Goal: Task Accomplishment & Management: Complete application form

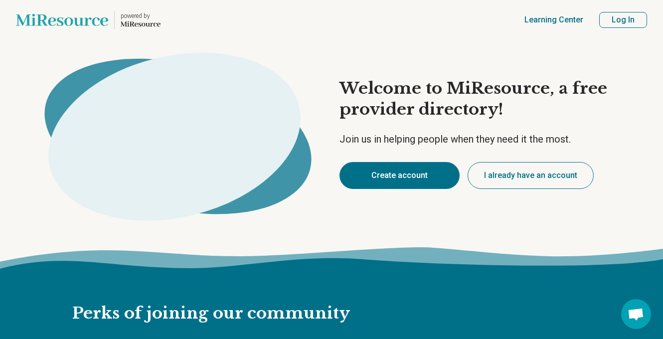
click at [414, 181] on button "Create account" at bounding box center [400, 175] width 120 height 27
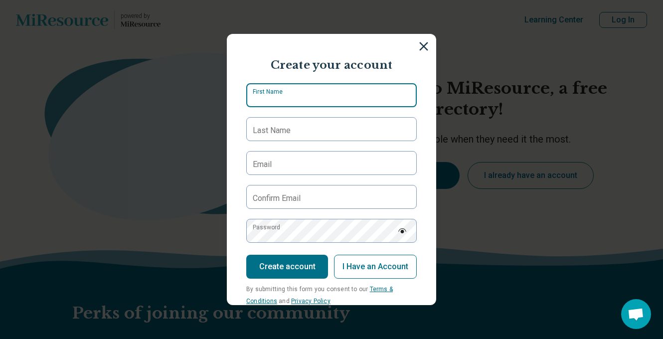
click at [316, 88] on input "First Name" at bounding box center [331, 95] width 171 height 24
type input "*****"
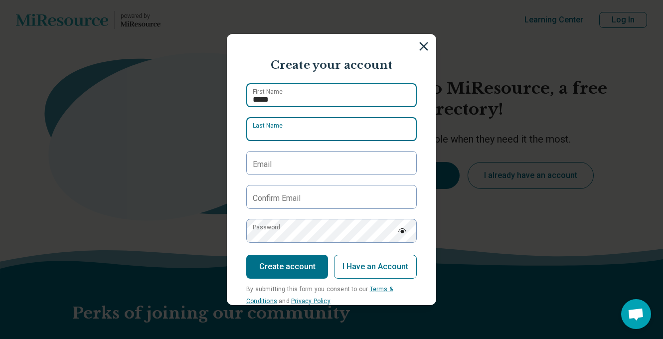
type input "**********"
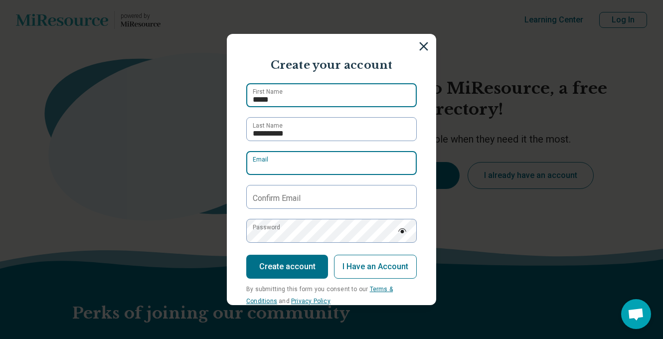
type input "**********"
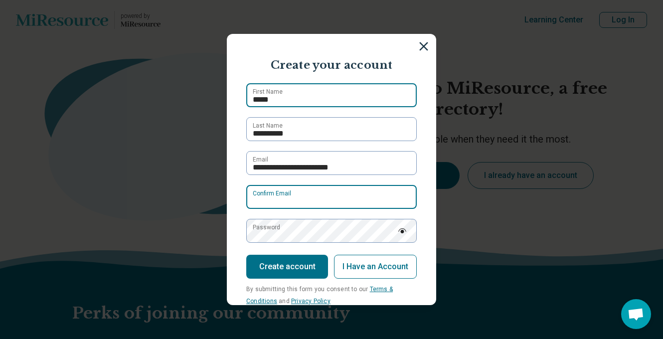
type input "**********"
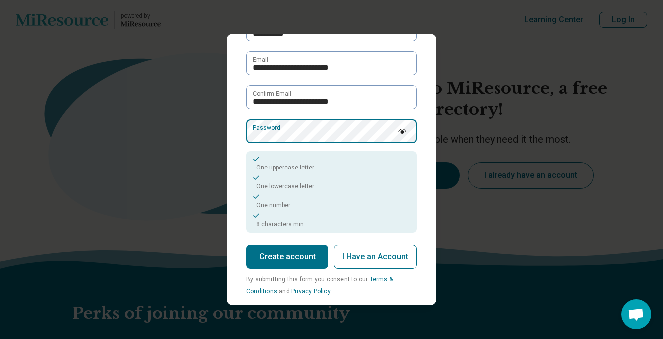
scroll to position [111, 0]
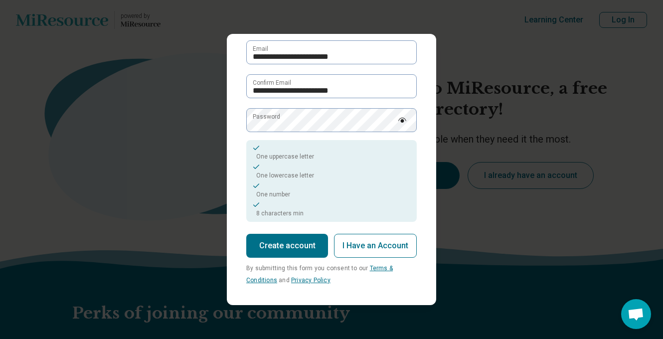
click at [305, 250] on button "Create account" at bounding box center [287, 246] width 82 height 24
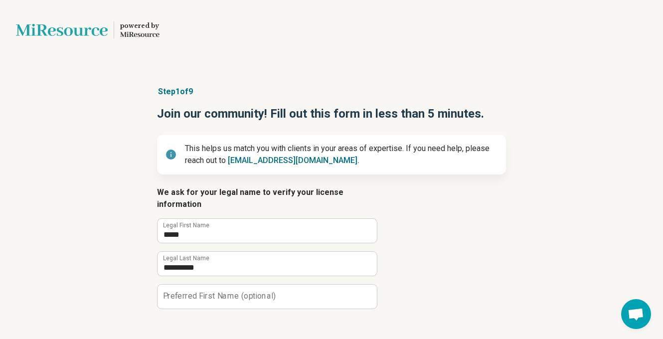
scroll to position [33, 0]
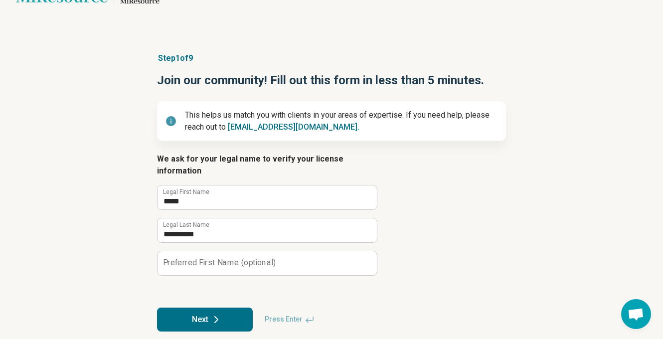
click at [229, 308] on button "Next" at bounding box center [205, 320] width 96 height 24
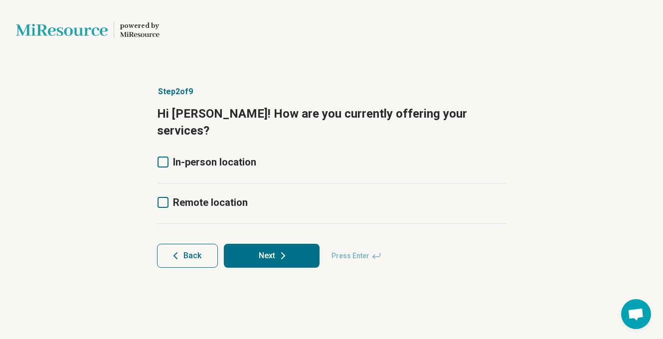
scroll to position [0, 0]
click at [220, 197] on span "Remote location" at bounding box center [210, 203] width 75 height 12
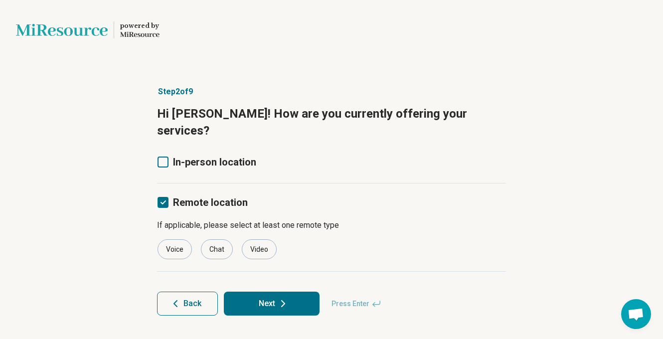
scroll to position [5, 0]
click at [212, 156] on span "In-person location" at bounding box center [214, 162] width 83 height 12
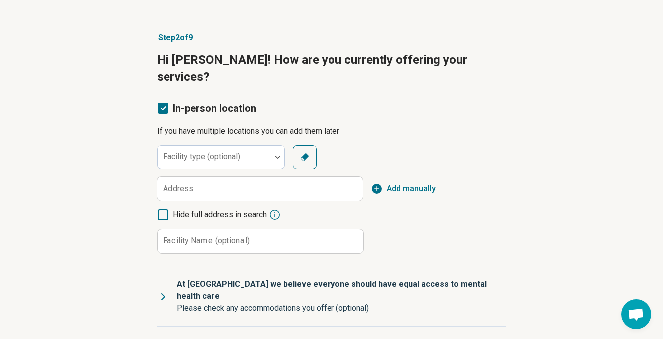
scroll to position [98, 0]
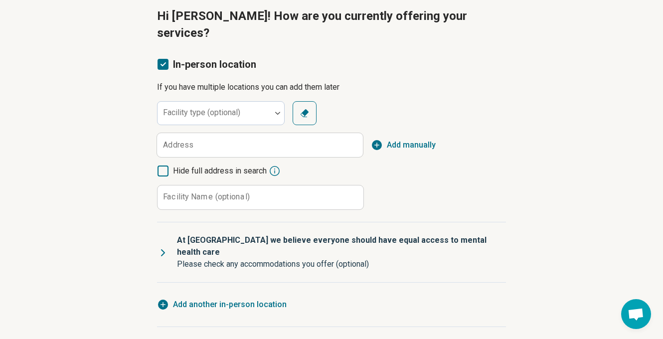
click at [162, 63] on polyline at bounding box center [163, 64] width 4 height 3
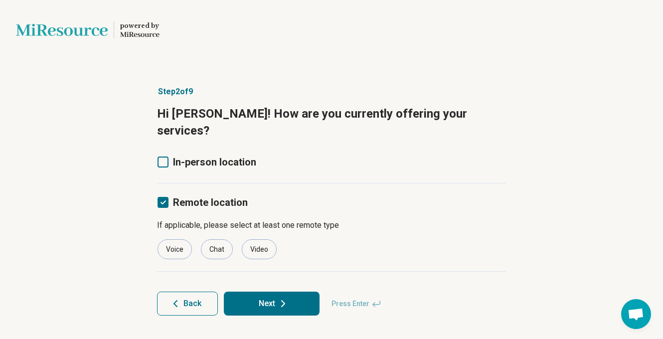
scroll to position [0, 0]
click at [262, 239] on div "Video" at bounding box center [259, 249] width 35 height 20
click at [280, 298] on icon at bounding box center [283, 304] width 12 height 12
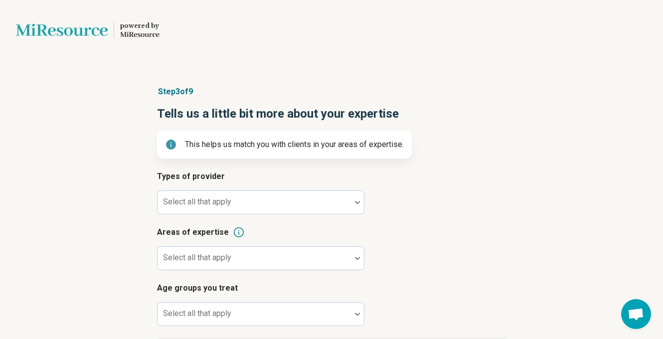
scroll to position [95, 0]
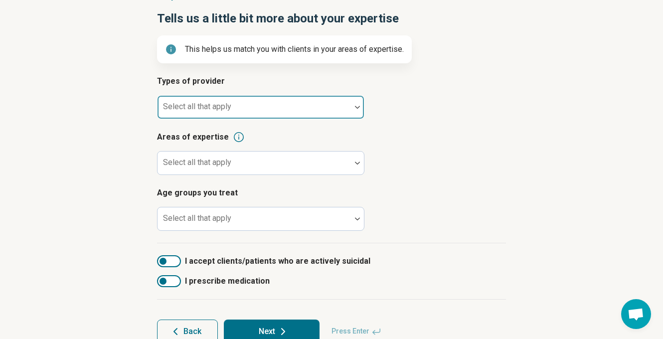
click at [224, 103] on div "Select all that apply" at bounding box center [261, 107] width 208 height 24
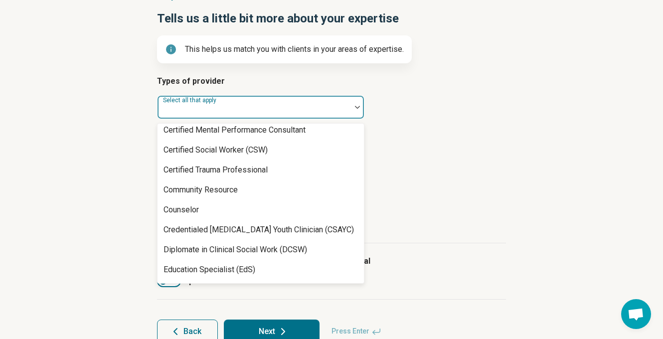
scroll to position [0, 0]
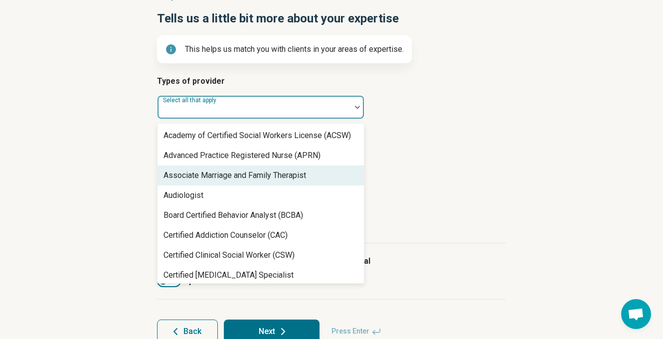
click at [249, 179] on div "Associate Marriage and Family Therapist" at bounding box center [235, 176] width 143 height 12
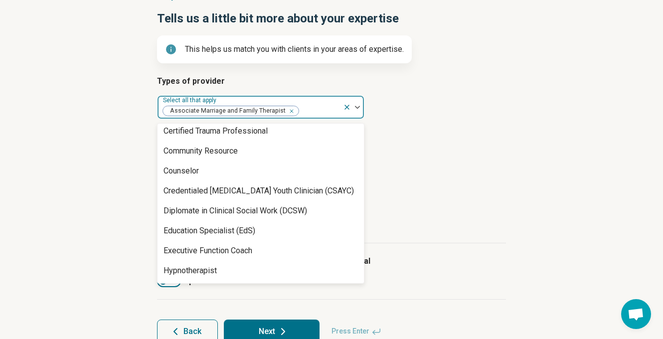
scroll to position [208, 0]
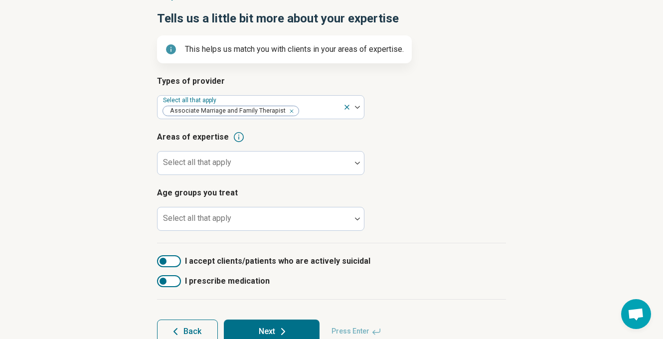
click at [444, 187] on h3 "Age groups you treat" at bounding box center [331, 193] width 349 height 12
click at [274, 164] on div at bounding box center [255, 167] width 186 height 14
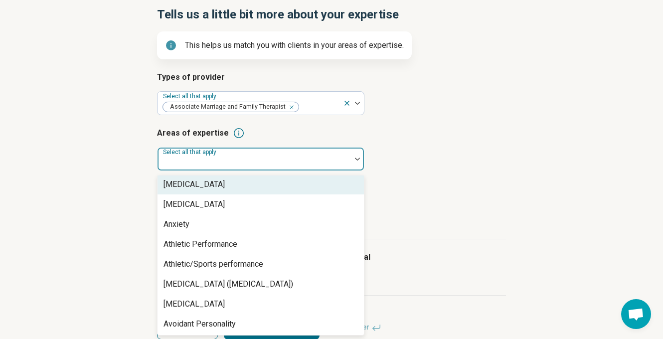
scroll to position [134, 0]
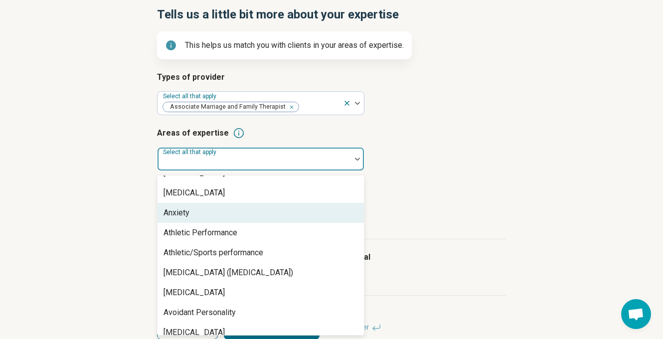
click at [246, 219] on div "Anxiety" at bounding box center [261, 213] width 207 height 20
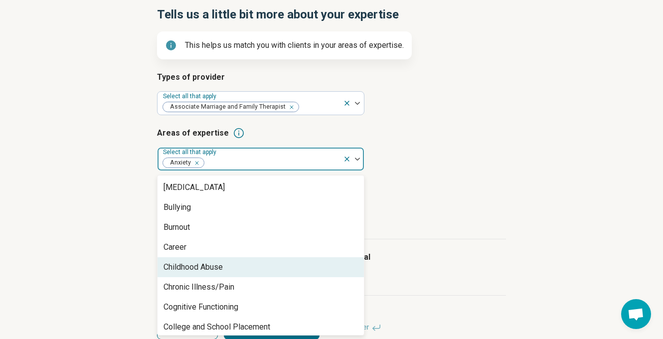
scroll to position [361, 0]
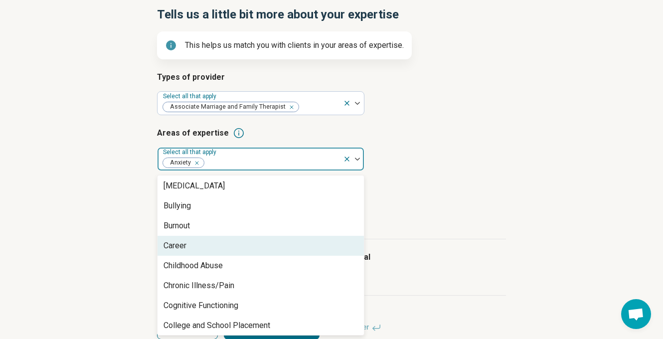
click at [218, 246] on div "Career" at bounding box center [261, 246] width 207 height 20
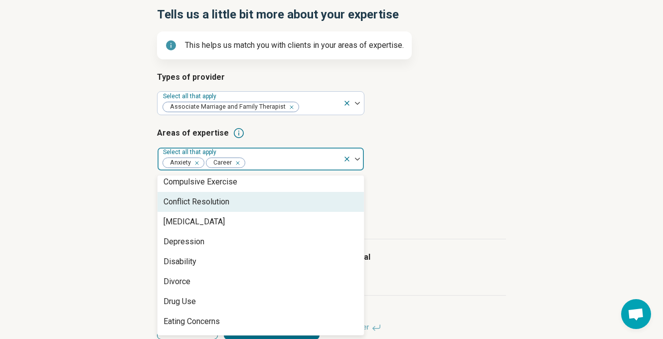
scroll to position [513, 0]
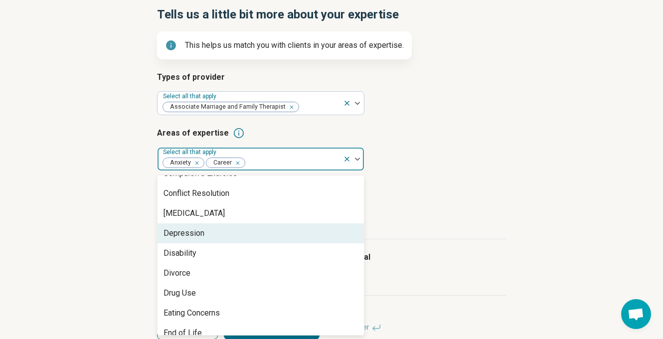
click at [225, 233] on div "Depression" at bounding box center [261, 233] width 207 height 20
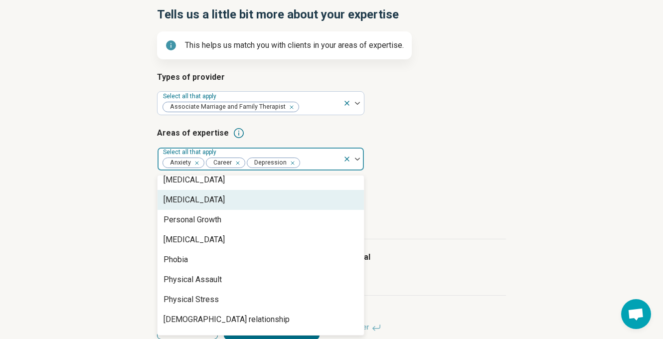
scroll to position [1231, 0]
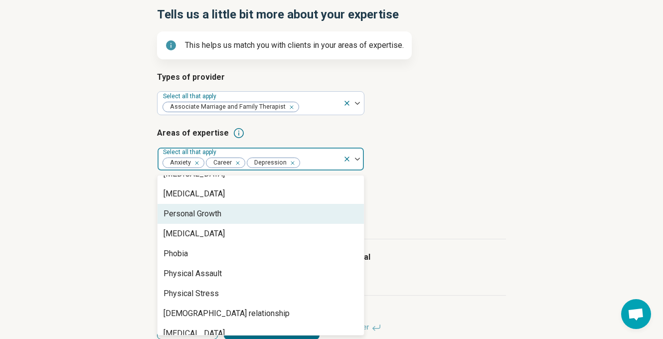
click at [227, 213] on div "Personal Growth" at bounding box center [261, 214] width 207 height 20
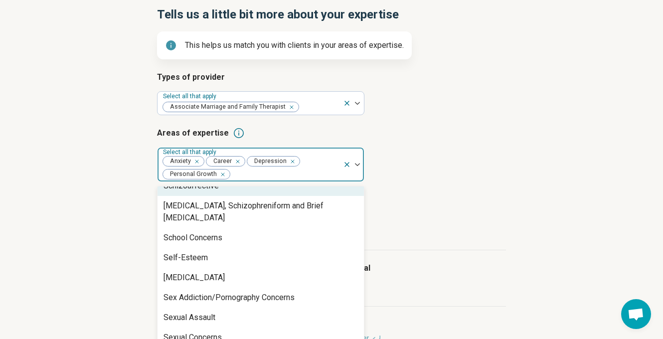
scroll to position [1583, 0]
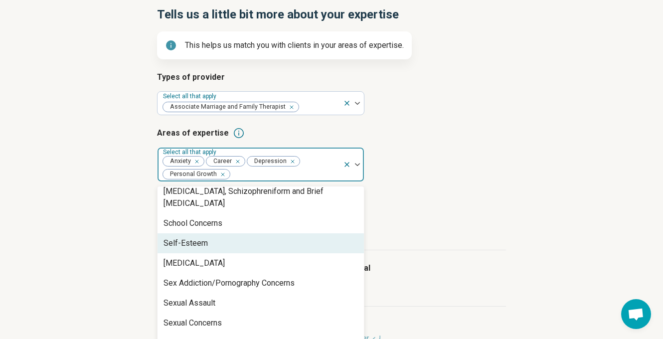
click at [232, 233] on div "Self-Esteem" at bounding box center [261, 243] width 207 height 20
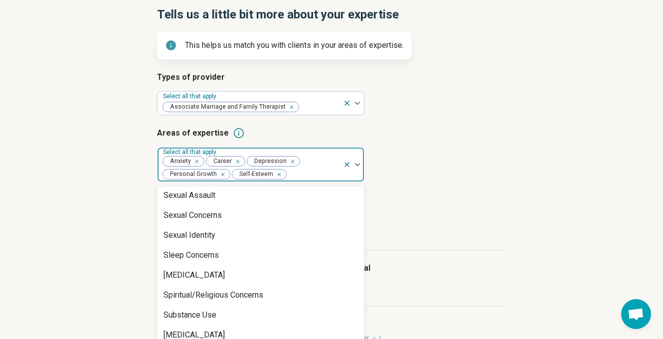
scroll to position [1674, 0]
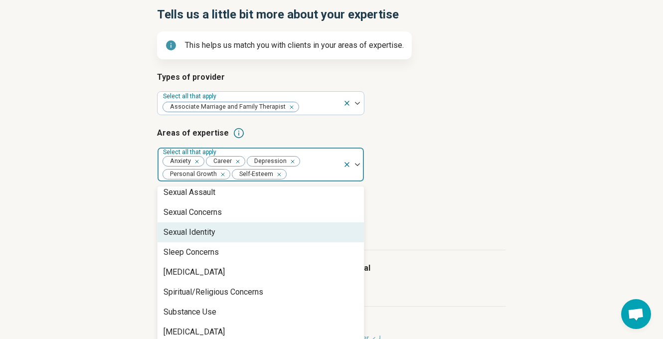
click at [224, 222] on div "Sexual Identity" at bounding box center [261, 232] width 207 height 20
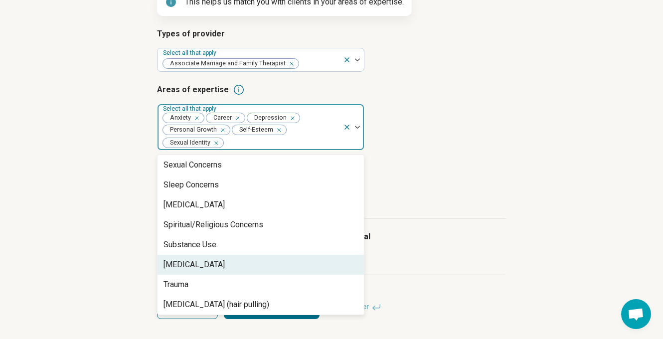
scroll to position [1697, 0]
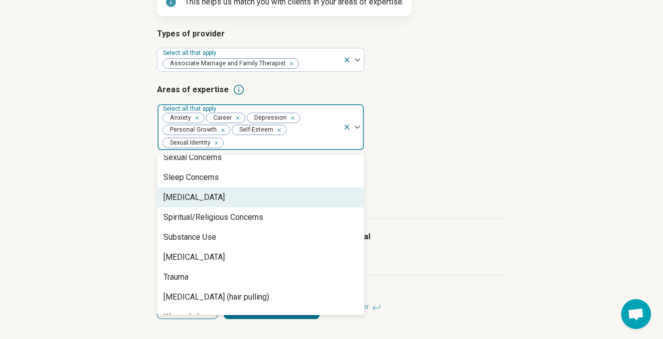
click at [206, 192] on div "Social Anxiety" at bounding box center [194, 198] width 61 height 12
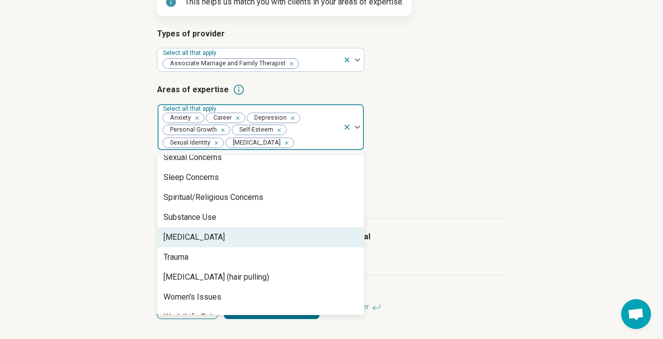
scroll to position [1700, 0]
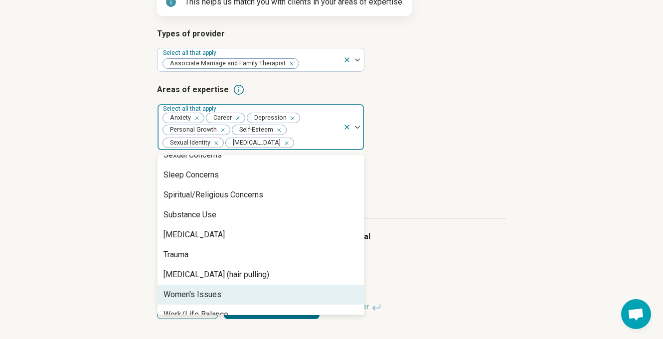
click at [216, 289] on div "Women's Issues" at bounding box center [193, 295] width 58 height 12
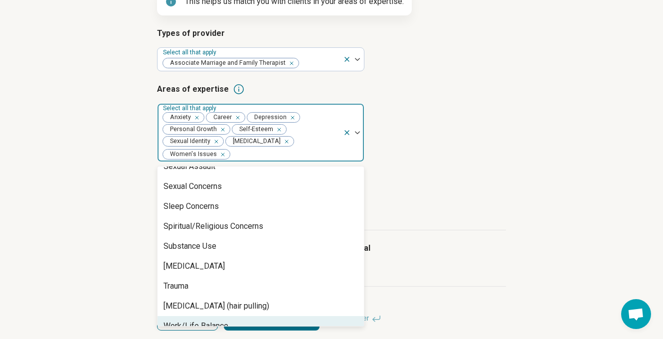
click at [213, 320] on div "Work/Life Balance" at bounding box center [196, 326] width 65 height 12
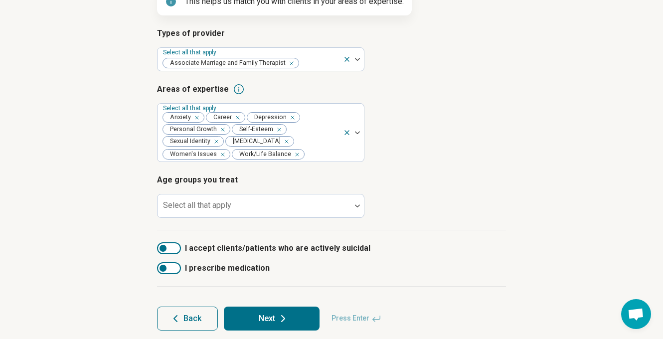
click at [430, 238] on div "I accept clients/patients who are actively suicidal I prescribe medication" at bounding box center [331, 258] width 349 height 56
click at [209, 212] on div at bounding box center [255, 210] width 186 height 14
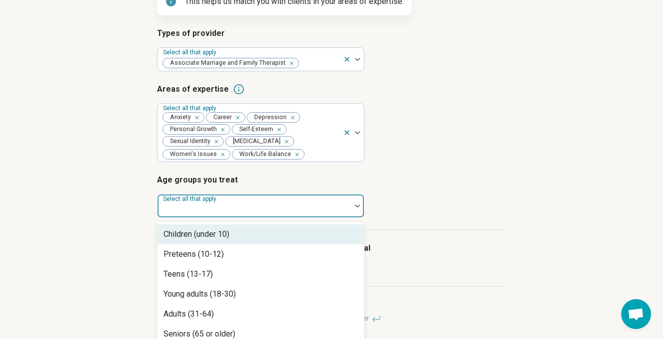
scroll to position [156, 0]
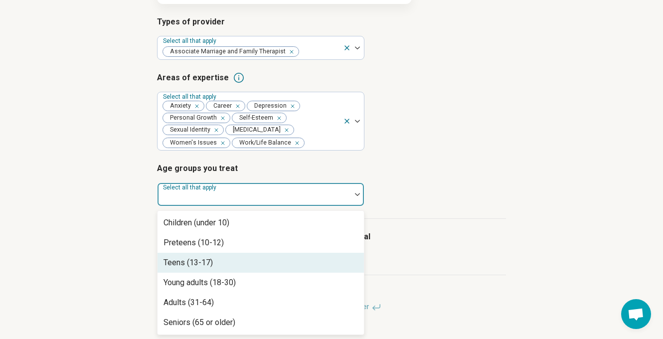
click at [220, 264] on div "Teens (13-17)" at bounding box center [261, 263] width 207 height 20
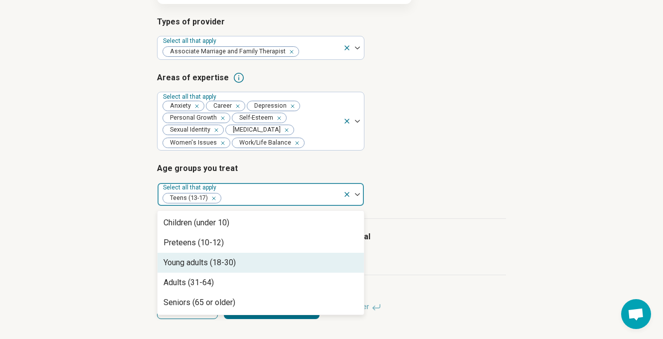
click at [219, 265] on div "Young adults (18-30)" at bounding box center [200, 263] width 72 height 12
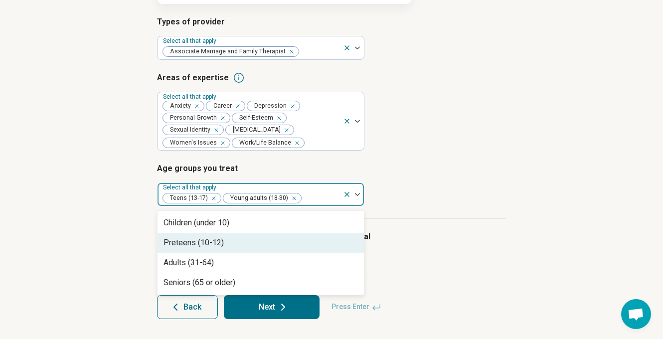
click at [461, 258] on label "I prescribe medication" at bounding box center [331, 257] width 349 height 12
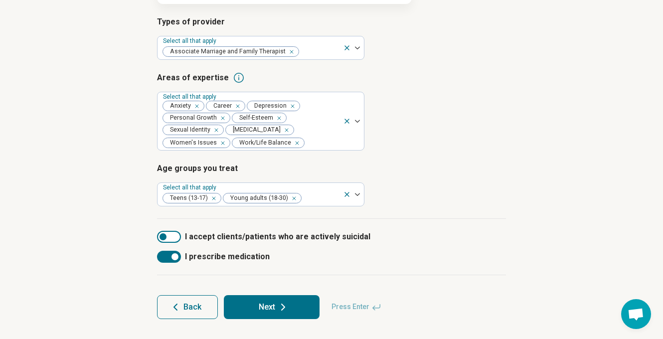
scroll to position [5, 0]
click at [161, 256] on div at bounding box center [169, 257] width 24 height 12
click at [269, 309] on button "Next" at bounding box center [272, 307] width 96 height 24
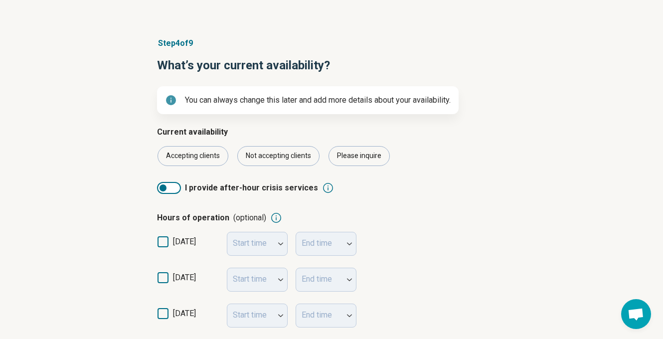
scroll to position [95, 0]
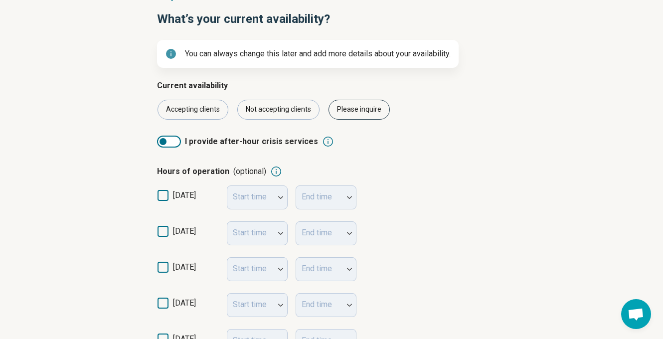
click at [376, 111] on div "Please inquire" at bounding box center [359, 110] width 61 height 20
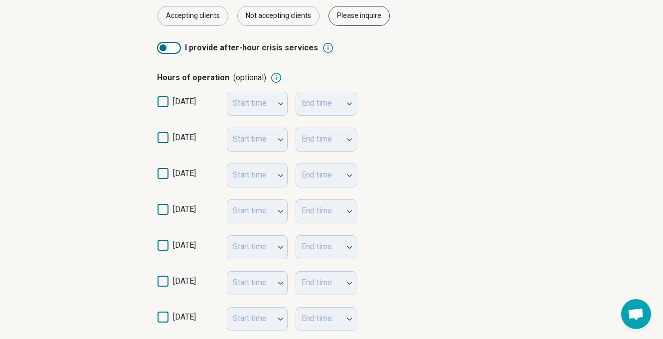
scroll to position [357, 0]
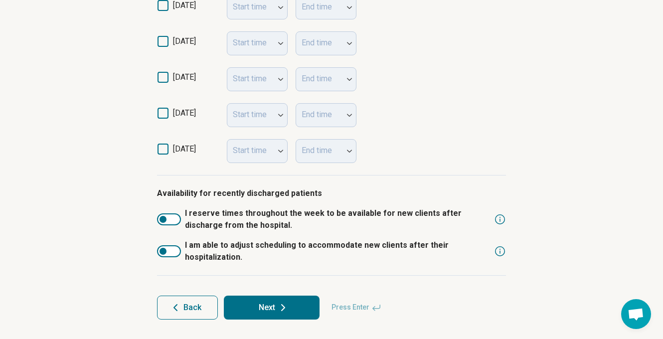
click at [248, 303] on button "Next" at bounding box center [272, 308] width 96 height 24
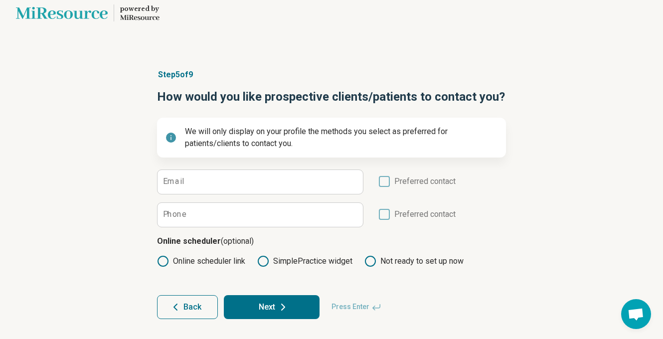
scroll to position [16, 0]
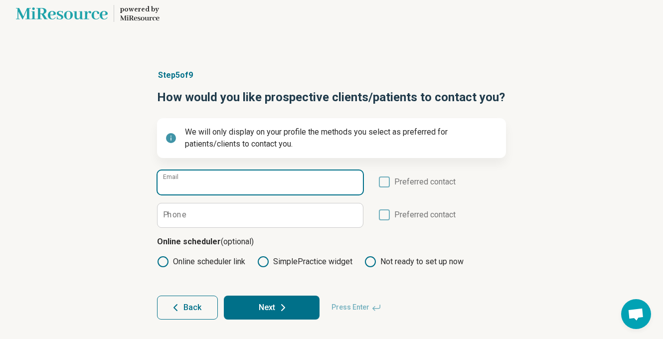
click at [224, 185] on input "Email" at bounding box center [261, 183] width 206 height 24
type input "**********"
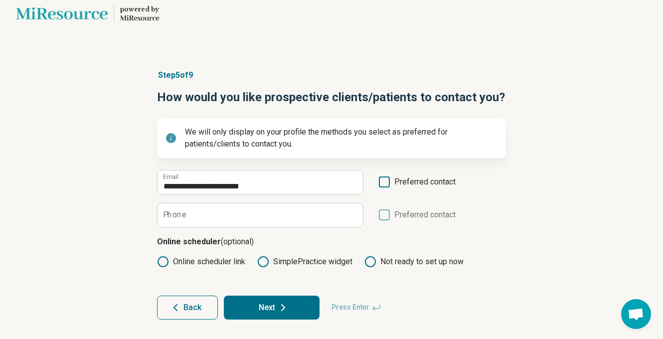
click at [381, 181] on icon at bounding box center [384, 182] width 11 height 11
click at [256, 303] on button "Next" at bounding box center [272, 308] width 96 height 24
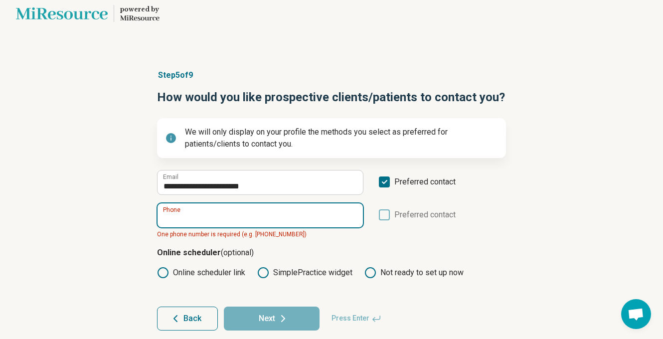
click at [238, 217] on input "Phone" at bounding box center [261, 216] width 206 height 24
paste input "**********"
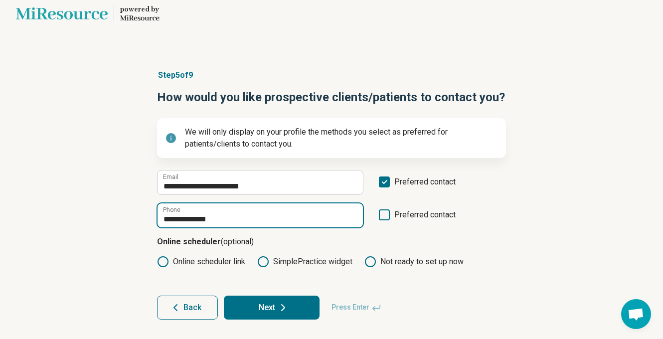
type input "**********"
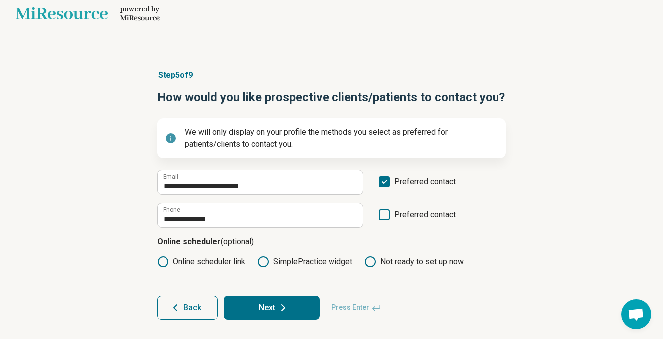
click at [282, 310] on icon at bounding box center [283, 308] width 12 height 12
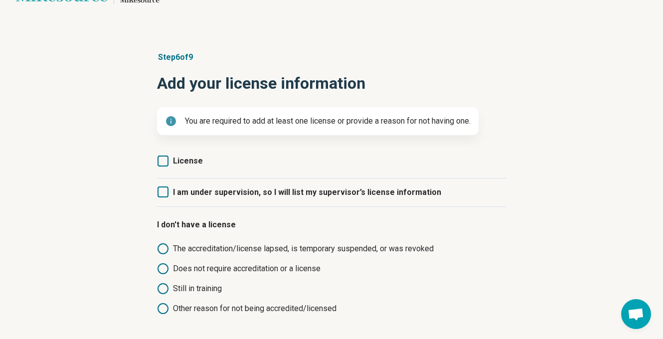
scroll to position [50, 0]
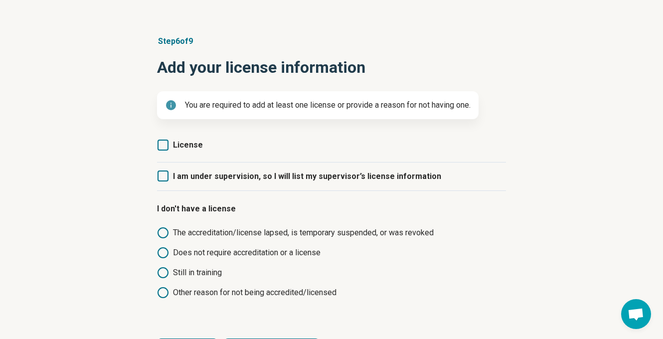
click at [240, 172] on span "I am under supervision, so I will list my supervisor’s license information" at bounding box center [307, 176] width 268 height 9
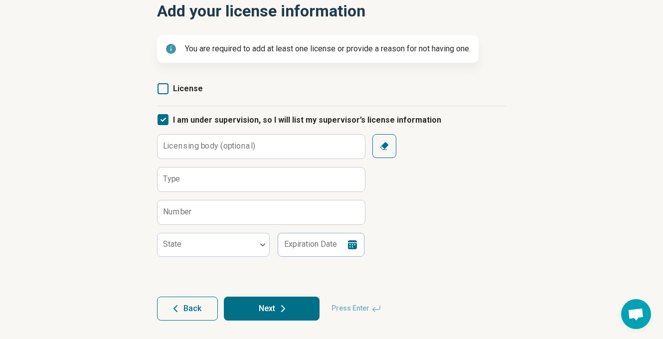
scroll to position [108, 0]
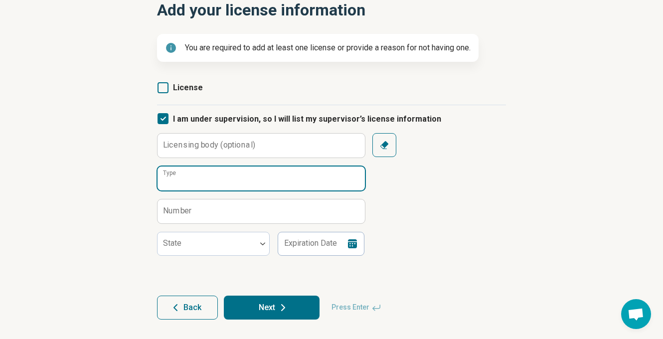
click at [231, 185] on input "Type" at bounding box center [262, 179] width 208 height 24
type input "**********"
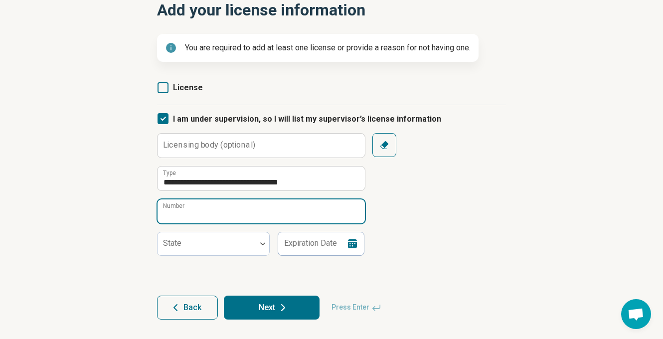
click at [257, 207] on input "Number" at bounding box center [262, 212] width 208 height 24
type input "*****"
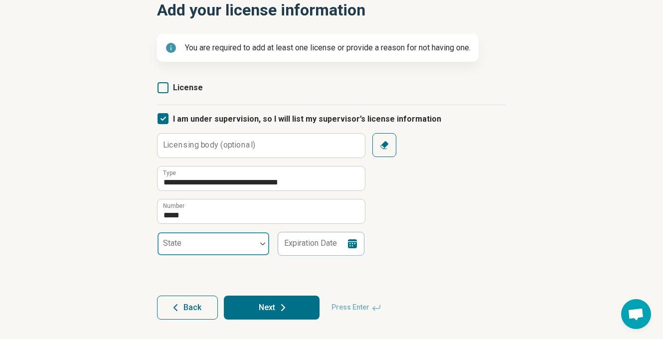
click at [188, 243] on div at bounding box center [207, 248] width 91 height 14
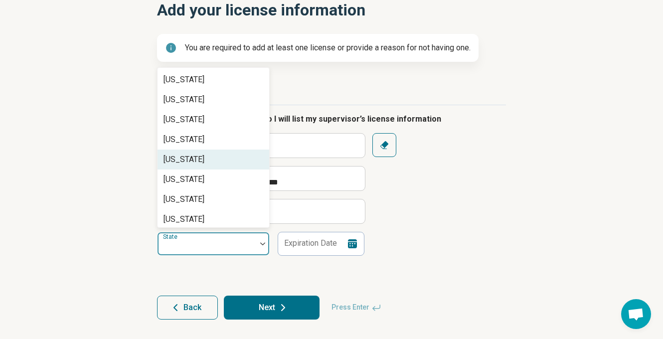
click at [189, 157] on div "California" at bounding box center [184, 160] width 41 height 12
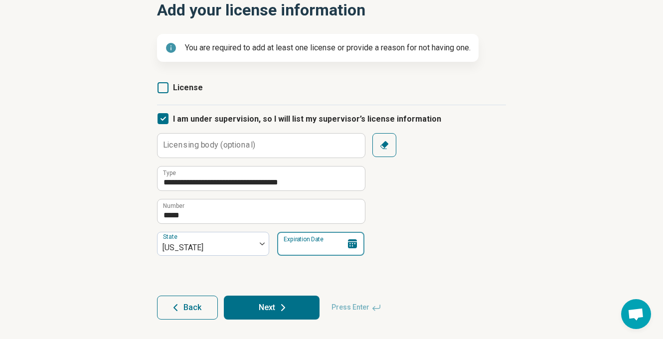
click at [328, 246] on input "Expiration Date" at bounding box center [320, 244] width 87 height 24
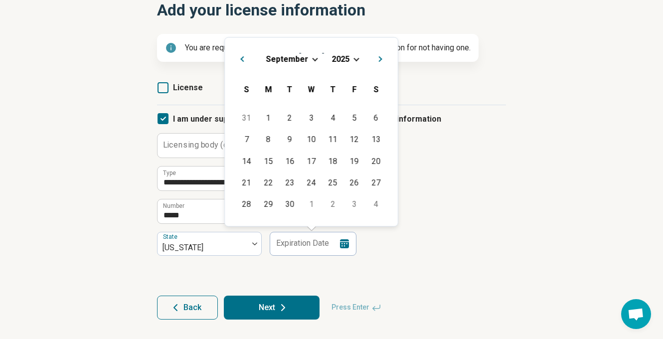
click at [381, 61] on button "Next Month" at bounding box center [382, 58] width 16 height 16
click at [381, 61] on span "Next Month" at bounding box center [381, 60] width 0 height 12
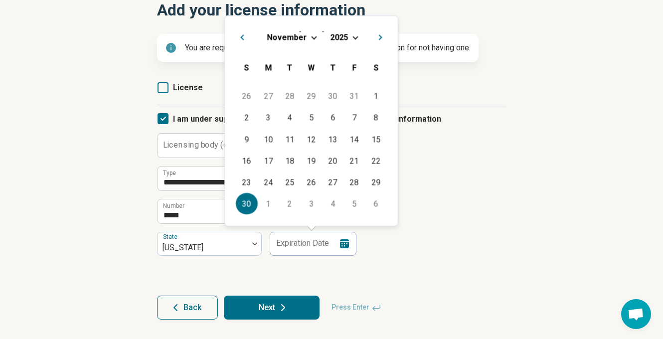
click at [248, 204] on div "30" at bounding box center [246, 203] width 21 height 21
type input "**********"
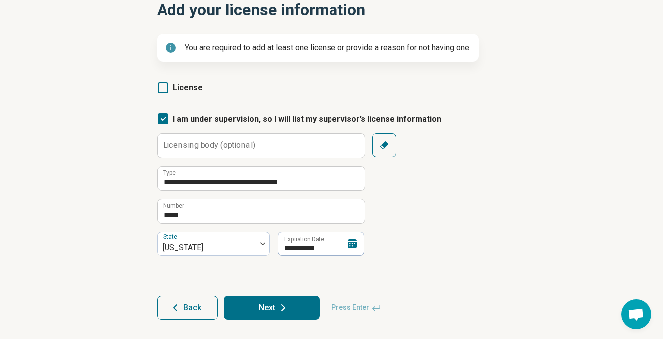
click at [285, 311] on icon at bounding box center [283, 308] width 12 height 12
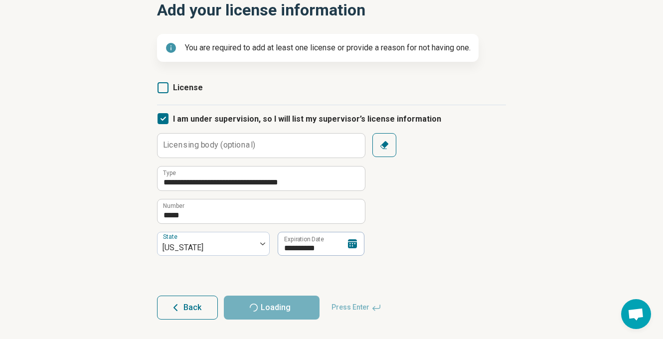
scroll to position [0, 0]
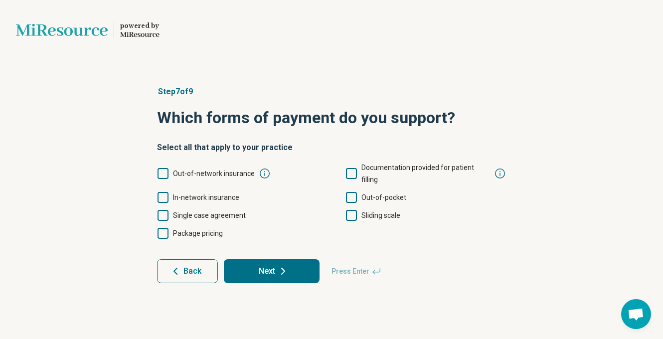
click at [222, 194] on span "In-network insurance" at bounding box center [206, 198] width 66 height 8
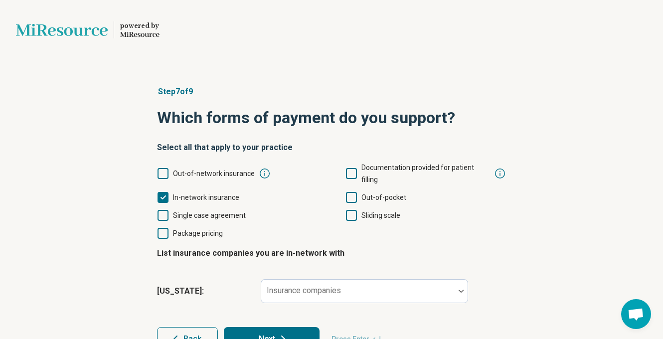
click at [349, 192] on icon at bounding box center [351, 197] width 11 height 11
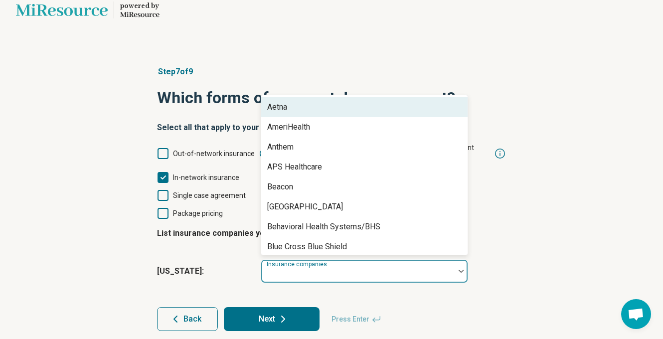
click at [326, 260] on div at bounding box center [358, 271] width 194 height 22
click at [300, 99] on div "Aetna" at bounding box center [364, 107] width 207 height 20
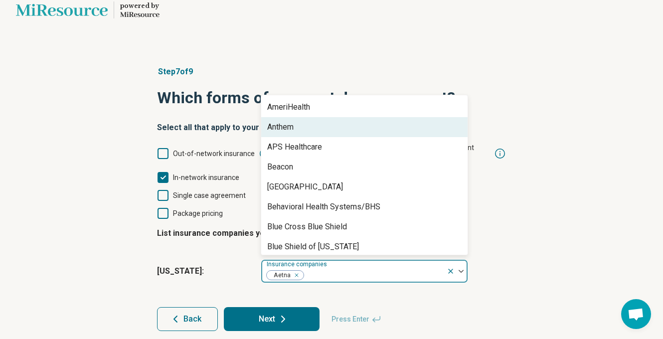
click at [292, 121] on div "Anthem" at bounding box center [280, 127] width 26 height 12
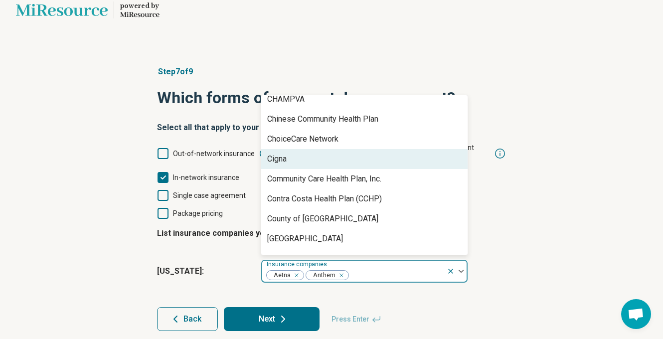
scroll to position [216, 0]
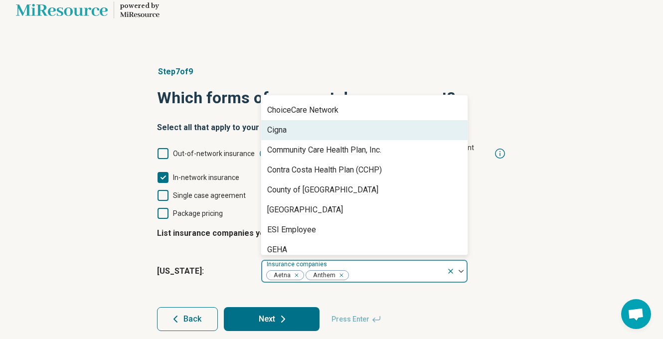
click at [324, 124] on div "Cigna" at bounding box center [364, 130] width 207 height 20
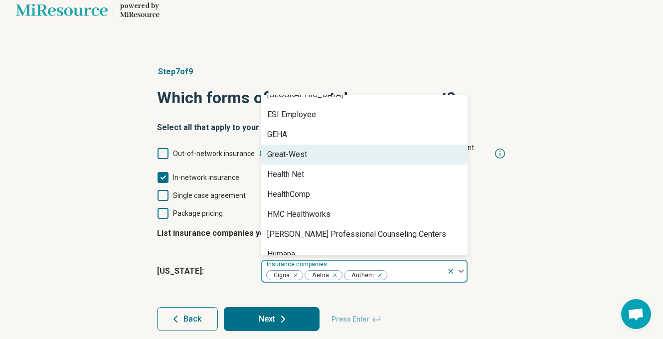
scroll to position [313, 0]
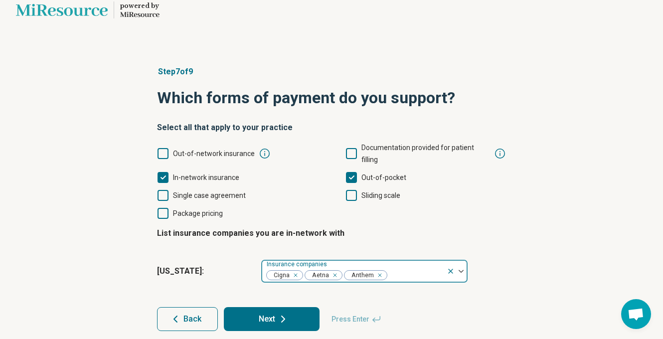
click at [406, 268] on div at bounding box center [416, 275] width 54 height 14
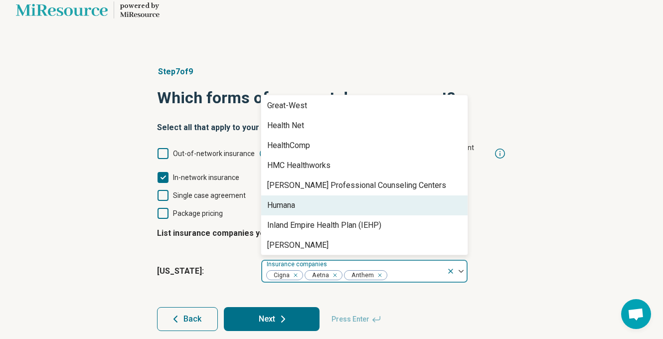
scroll to position [409, 0]
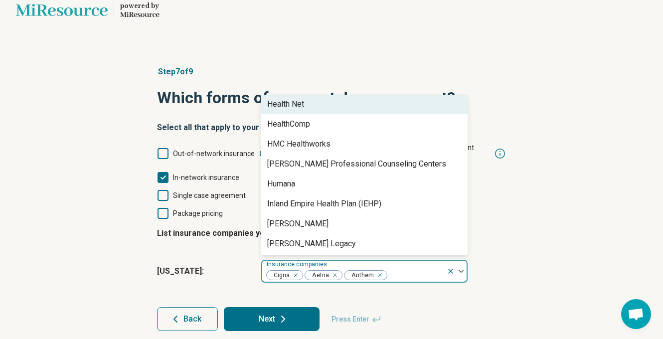
click at [304, 98] on div "Health Net" at bounding box center [285, 104] width 37 height 12
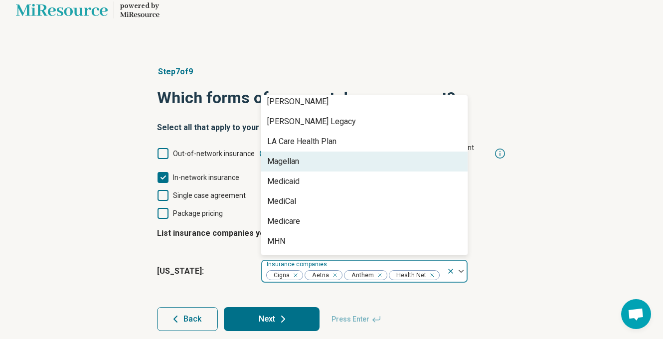
click at [303, 152] on div "Magellan" at bounding box center [364, 162] width 207 height 20
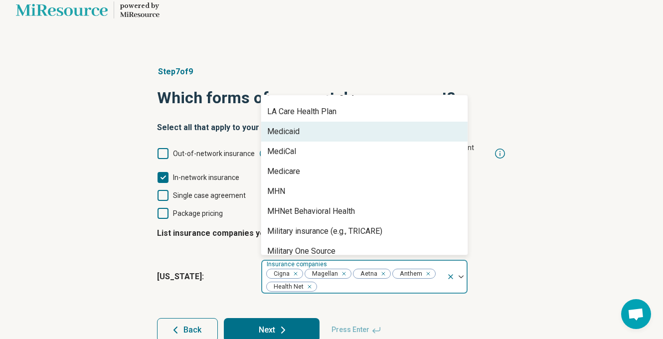
scroll to position [515, 0]
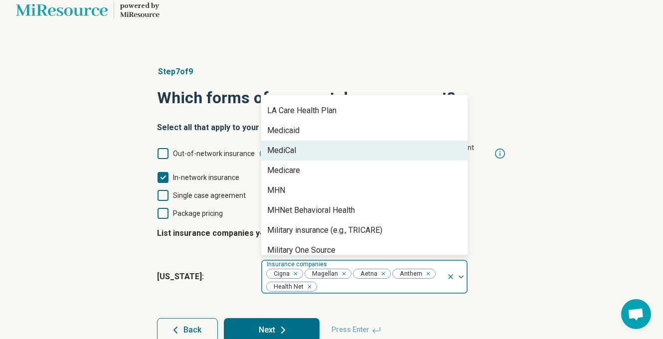
click at [299, 144] on div "MediCal" at bounding box center [364, 151] width 207 height 20
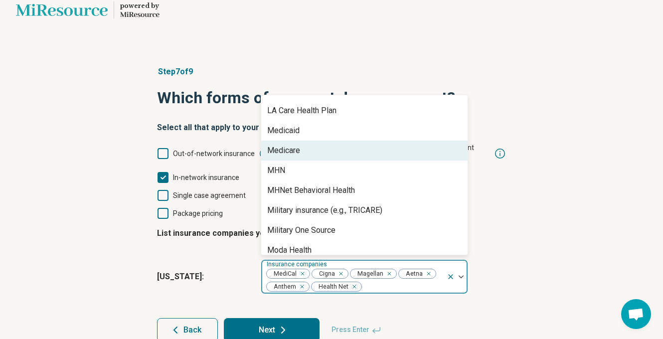
scroll to position [543, 0]
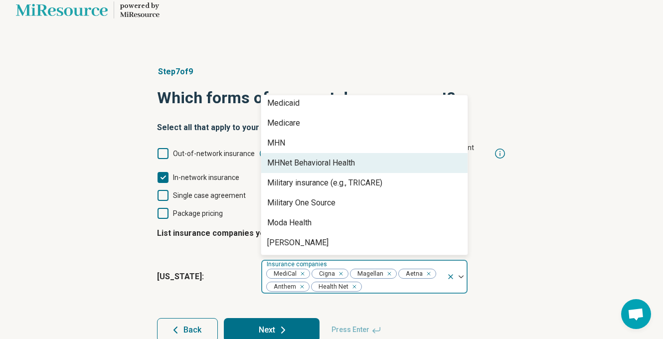
click at [309, 157] on div "MHNet Behavioral Health" at bounding box center [311, 163] width 88 height 12
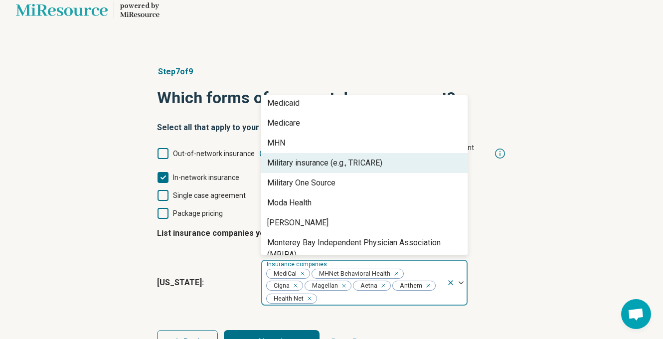
click at [309, 157] on div "Military insurance (e.g., TRICARE)" at bounding box center [324, 163] width 115 height 12
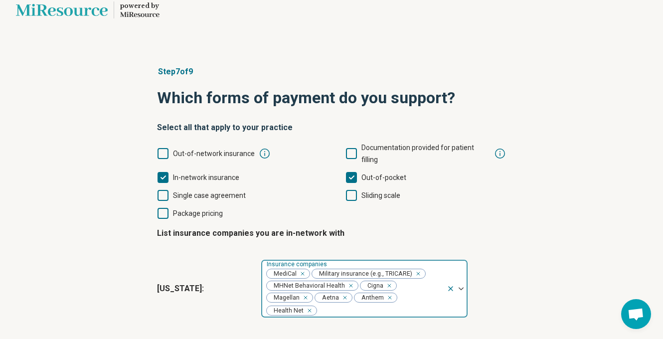
click at [380, 304] on div at bounding box center [380, 311] width 125 height 14
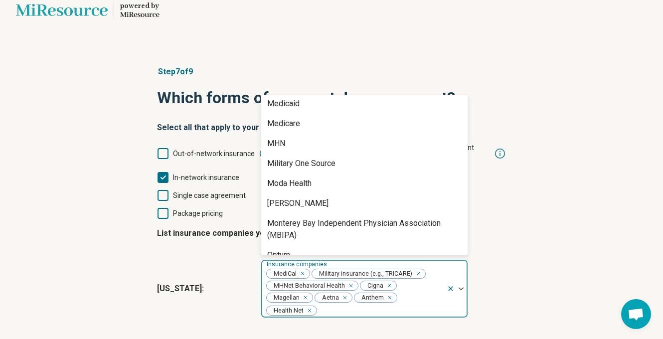
scroll to position [540, 0]
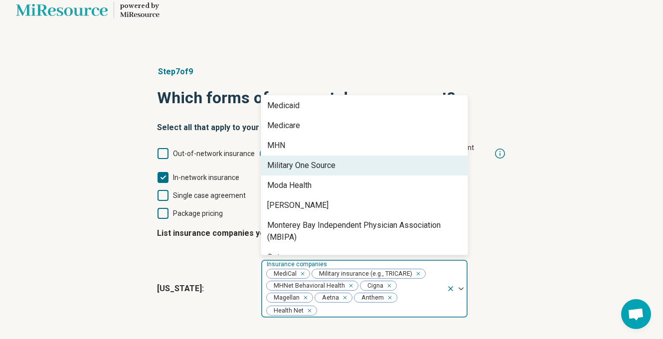
click at [322, 160] on div "Military One Source" at bounding box center [301, 166] width 68 height 12
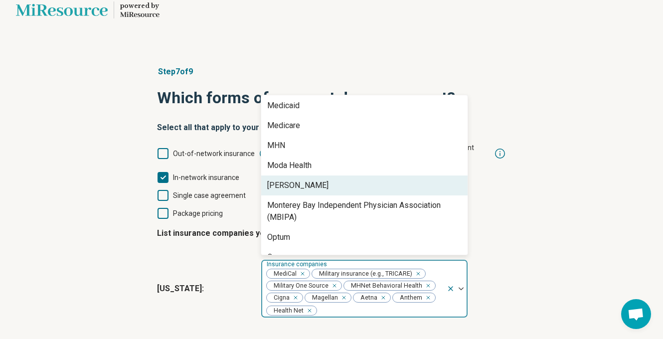
click at [310, 176] on div "Molina" at bounding box center [364, 186] width 207 height 20
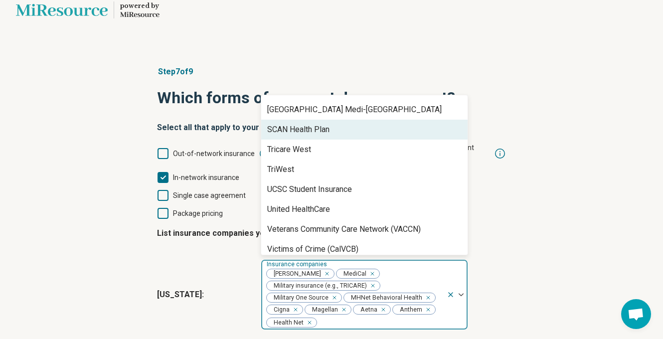
scroll to position [754, 0]
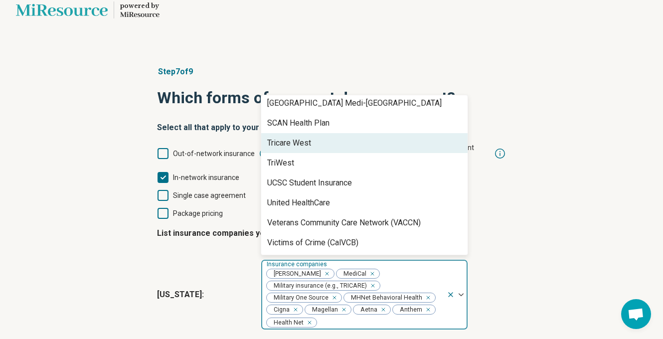
click at [312, 133] on div "Tricare West" at bounding box center [364, 143] width 207 height 20
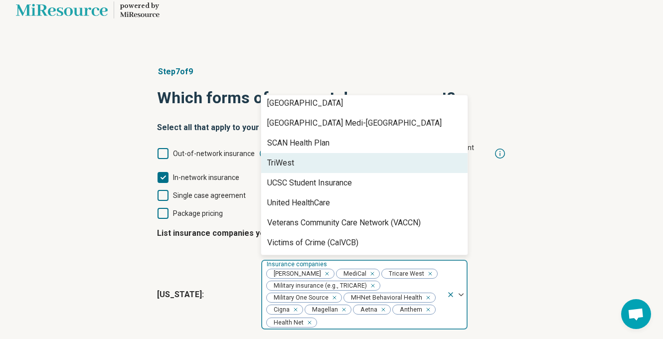
click at [308, 153] on div "TriWest" at bounding box center [364, 163] width 207 height 20
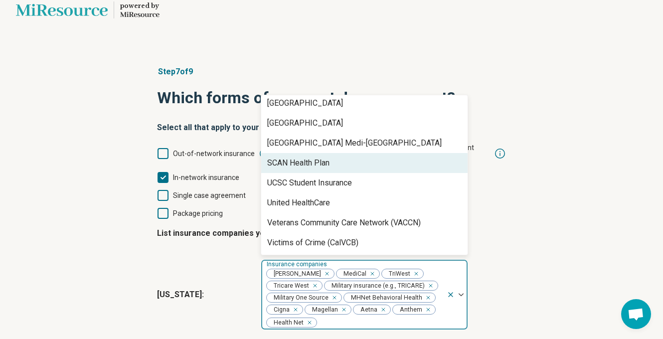
scroll to position [714, 0]
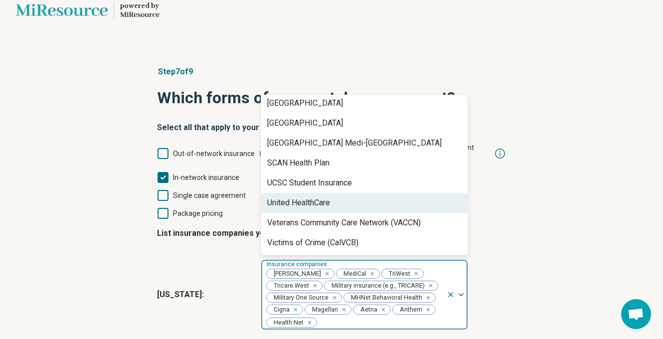
click at [319, 197] on div "United HealthCare" at bounding box center [298, 203] width 63 height 12
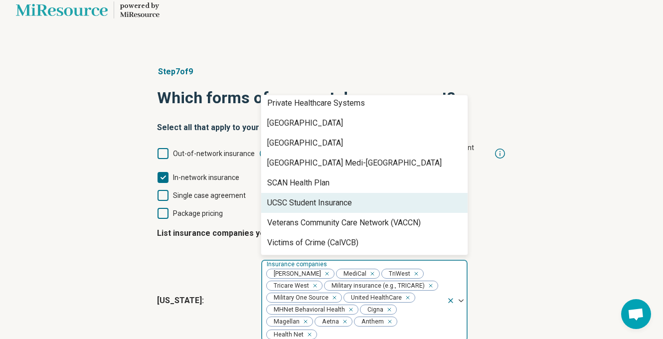
scroll to position [694, 0]
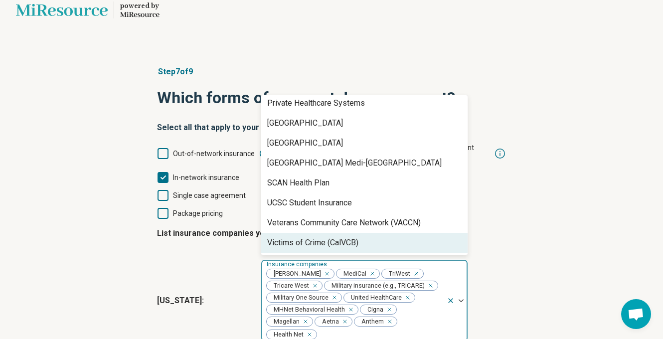
click at [513, 247] on div "Step 7 of 9 Which forms of payment do you support? Select all that apply to you…" at bounding box center [331, 228] width 381 height 364
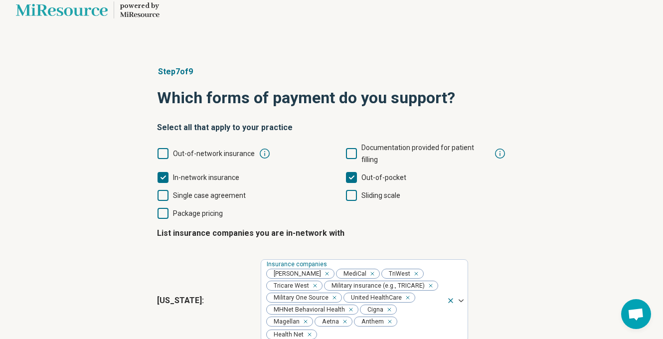
scroll to position [81, 0]
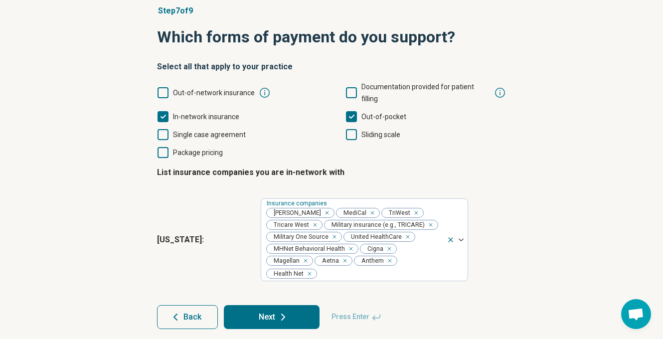
click at [260, 313] on button "Next" at bounding box center [272, 317] width 96 height 24
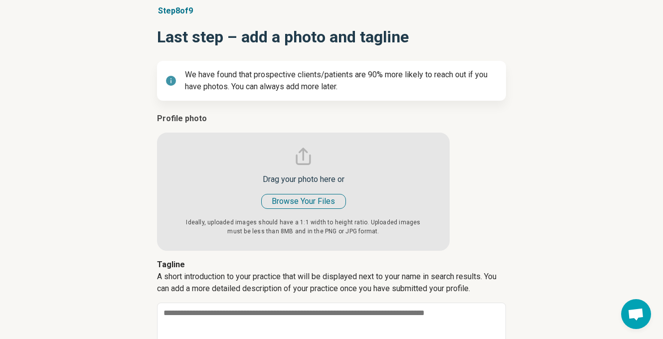
type textarea "*"
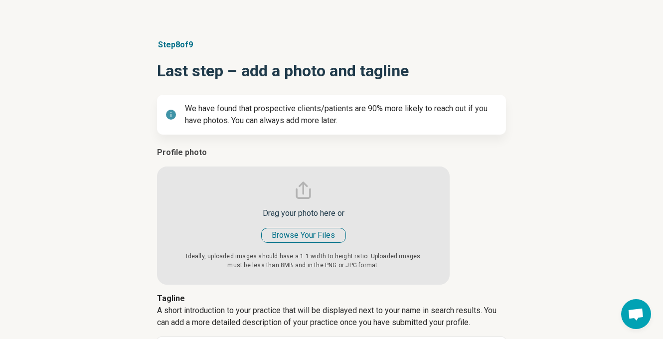
scroll to position [49, 0]
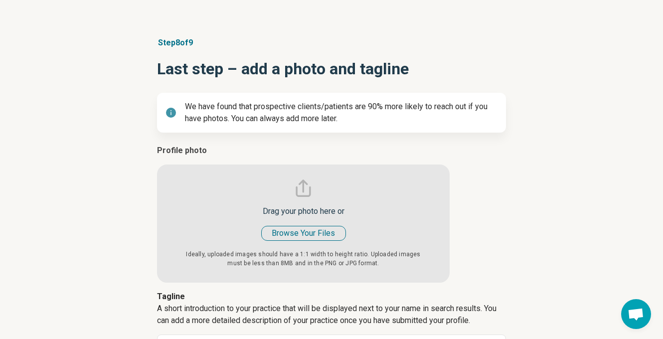
click at [305, 234] on input "file" at bounding box center [303, 214] width 293 height 138
type input "**********"
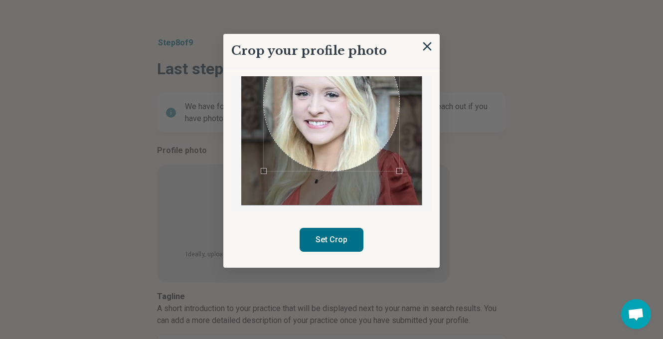
scroll to position [43, 0]
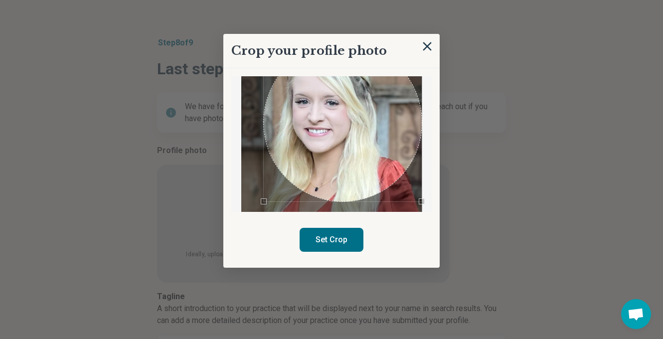
click at [434, 225] on div "Crop your profile photo Set Crop" at bounding box center [331, 151] width 216 height 234
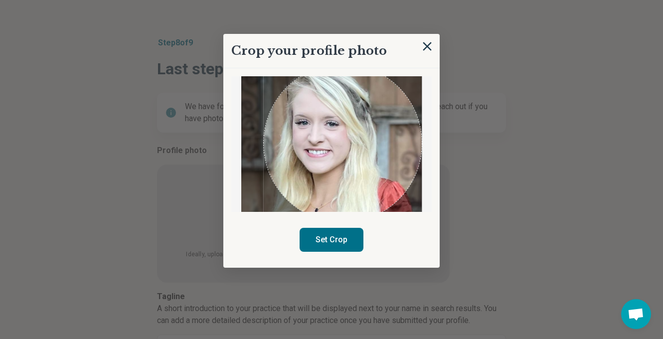
scroll to position [21, 0]
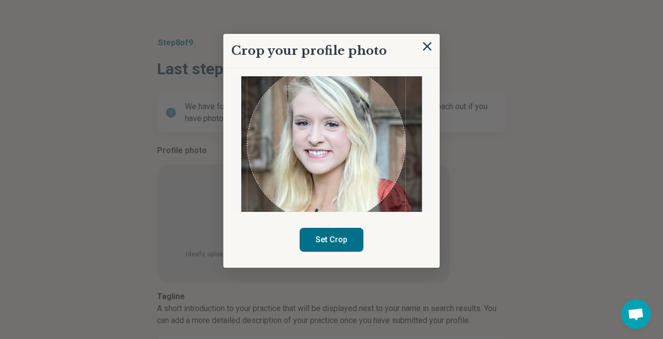
click at [356, 149] on div "Use the arrow keys to move the crop selection area" at bounding box center [326, 144] width 158 height 158
click at [342, 242] on button "Set Crop" at bounding box center [332, 240] width 64 height 24
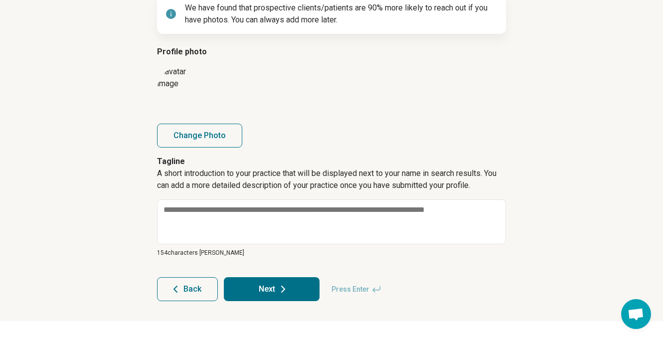
scroll to position [149, 0]
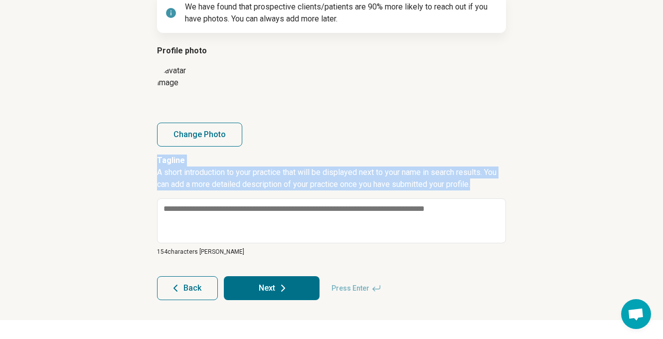
drag, startPoint x: 479, startPoint y: 184, endPoint x: 142, endPoint y: 162, distance: 338.4
click at [142, 162] on article "Step 8 of 9 Last step – add a photo and tagline We have found that prospective …" at bounding box center [331, 118] width 381 height 403
copy div "Tagline A short introduction to your practice that will be displayed next to yo…"
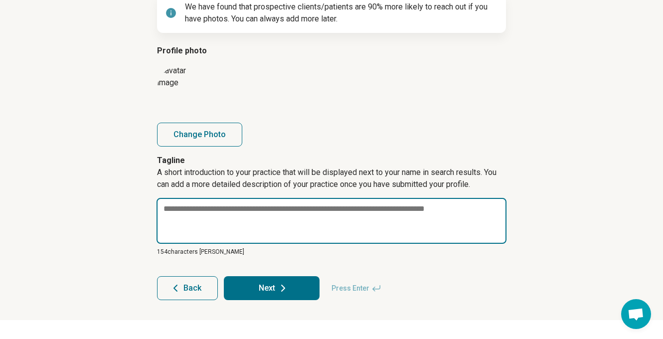
click at [273, 211] on textarea at bounding box center [332, 221] width 350 height 46
paste textarea "**********"
type textarea "*"
type textarea "**********"
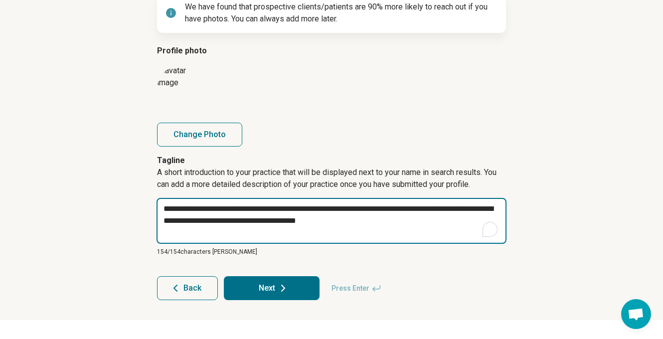
click at [477, 212] on textarea "**********" at bounding box center [332, 221] width 350 height 46
type textarea "*"
type textarea "**********"
type textarea "*"
type textarea "**********"
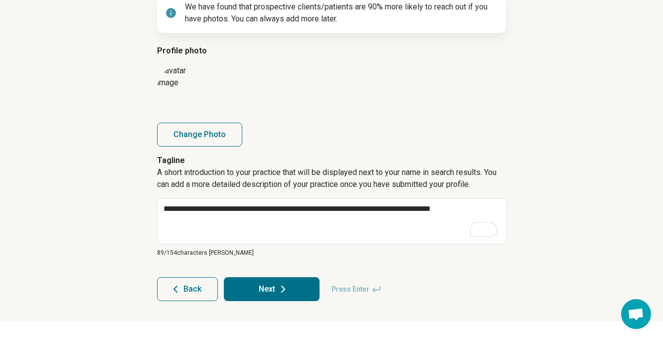
click at [285, 289] on icon at bounding box center [283, 289] width 12 height 12
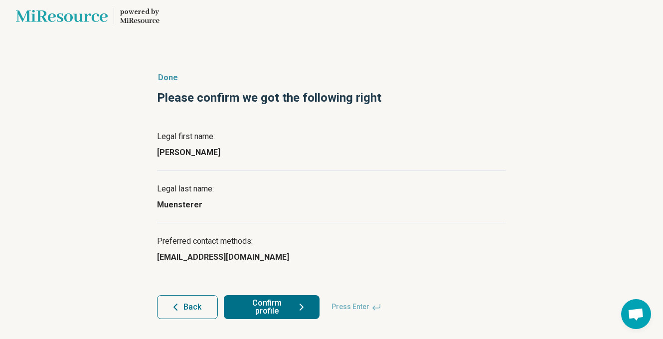
scroll to position [13, 0]
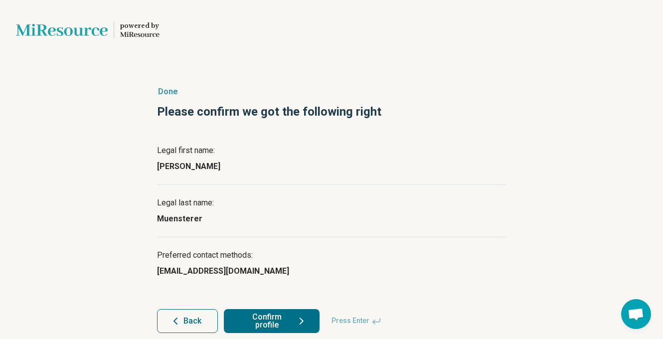
click at [274, 323] on button "Confirm profile" at bounding box center [272, 321] width 96 height 24
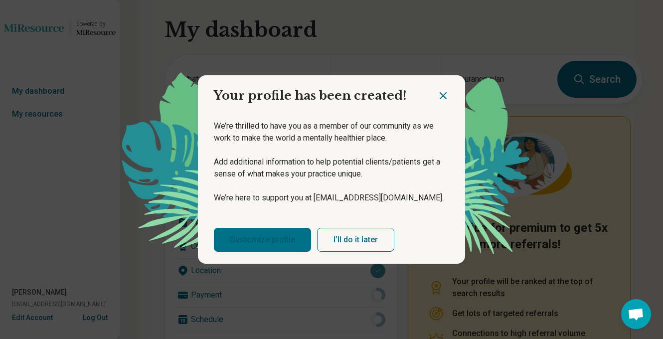
click at [284, 239] on link "Customize profile" at bounding box center [262, 240] width 97 height 24
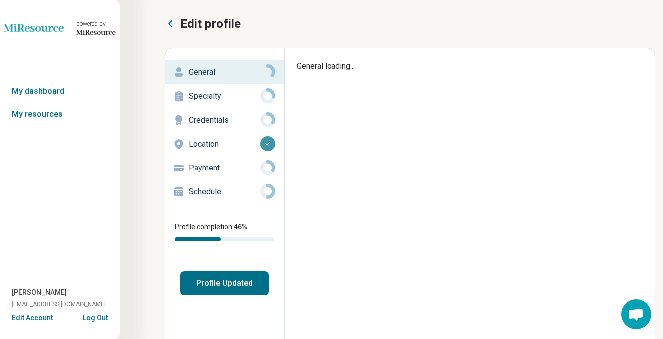
type textarea "*"
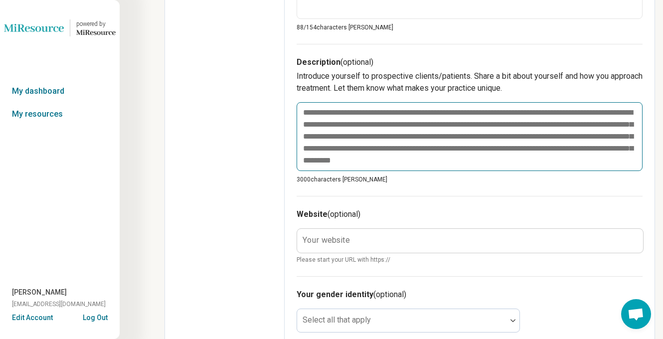
scroll to position [325, 0]
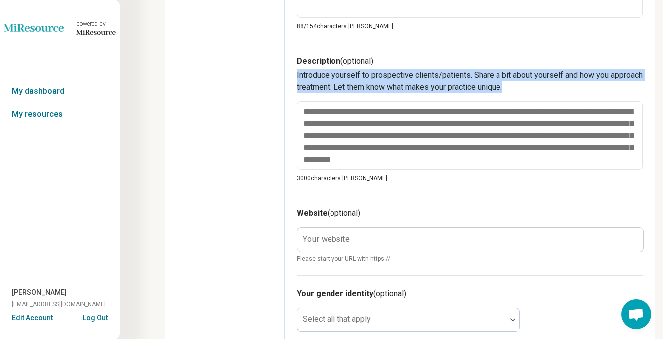
drag, startPoint x: 296, startPoint y: 73, endPoint x: 555, endPoint y: 89, distance: 258.8
click at [555, 89] on p "Introduce yourself to prospective clients/patients. Share a bit about yourself …" at bounding box center [470, 81] width 346 height 24
copy p "Introduce yourself to prospective clients/patients. Share a bit about yourself …"
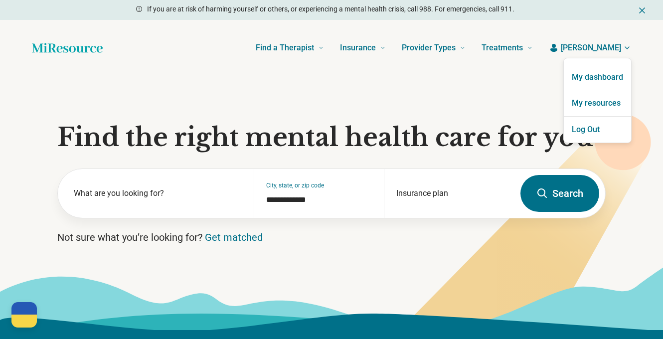
click at [605, 75] on link "My dashboard" at bounding box center [597, 77] width 67 height 26
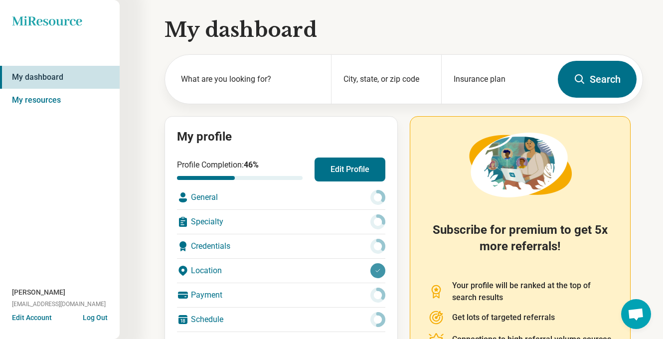
click at [349, 170] on button "Edit Profile" at bounding box center [350, 170] width 71 height 24
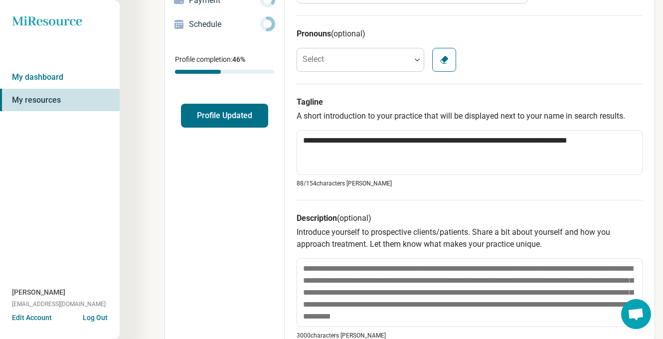
scroll to position [232, 0]
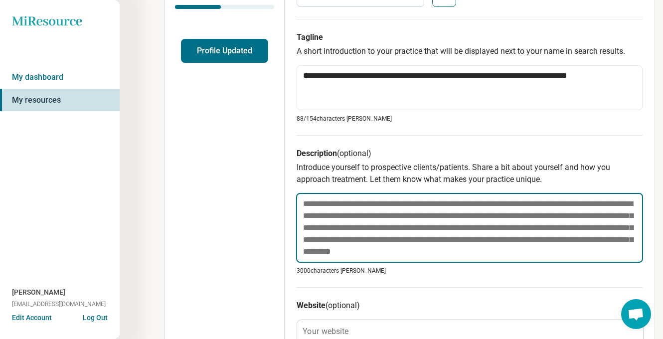
click at [353, 218] on textarea at bounding box center [469, 228] width 347 height 70
paste textarea "**********"
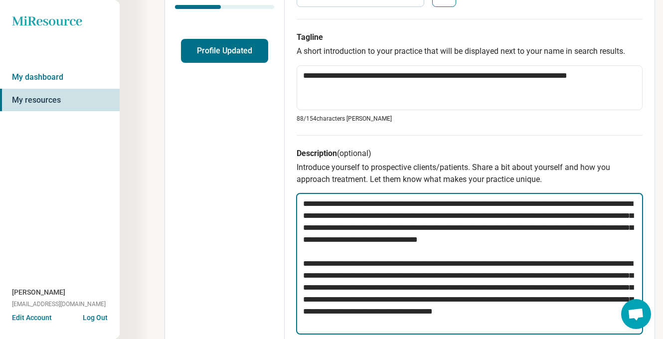
type textarea "*"
type textarea "**********"
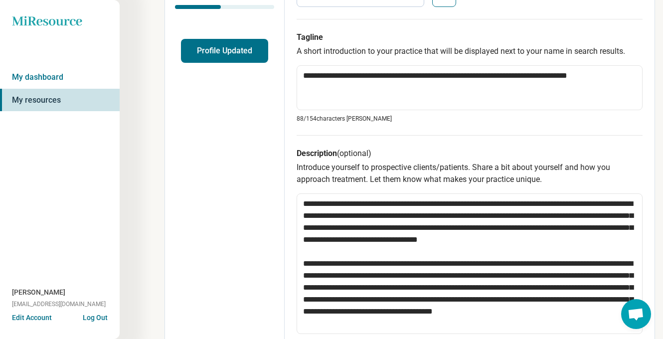
click at [363, 123] on p "88/ 154 characters max" at bounding box center [470, 118] width 346 height 9
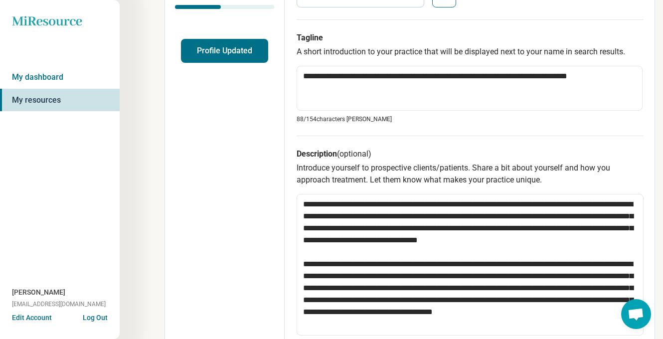
scroll to position [596, 0]
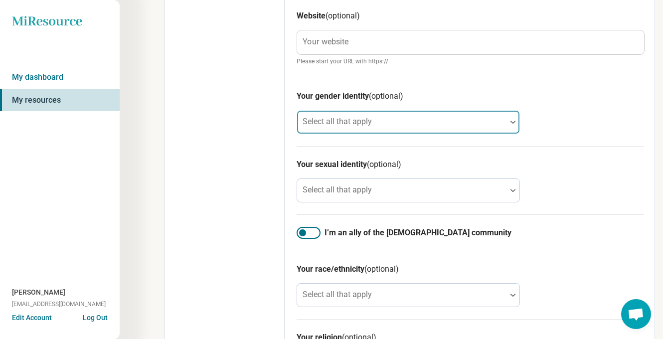
click at [508, 121] on div at bounding box center [513, 122] width 13 height 3
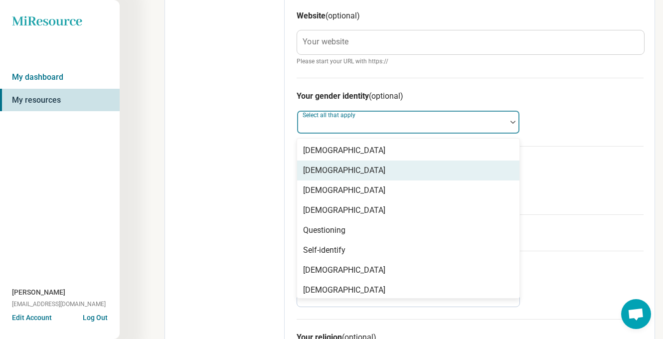
click at [351, 171] on div "Cisgender Woman" at bounding box center [344, 171] width 82 height 12
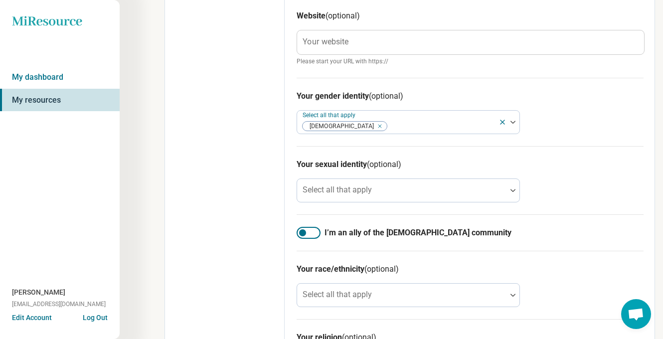
click at [605, 167] on h3 "Your sexual identity (optional)" at bounding box center [470, 165] width 347 height 12
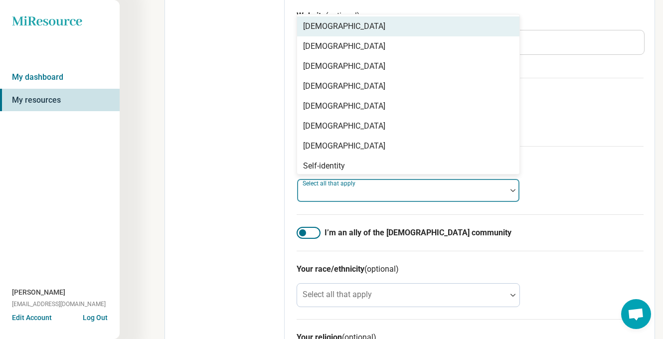
click at [391, 185] on div at bounding box center [402, 191] width 210 height 22
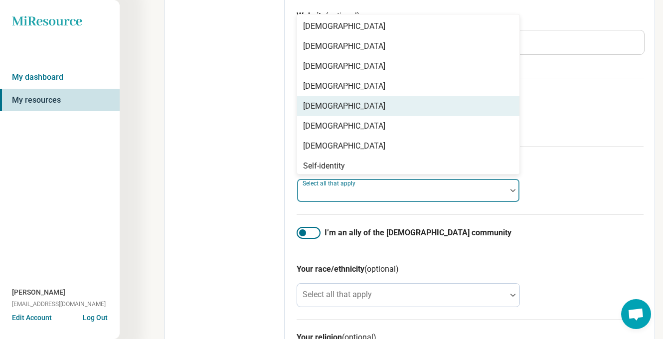
scroll to position [4, 0]
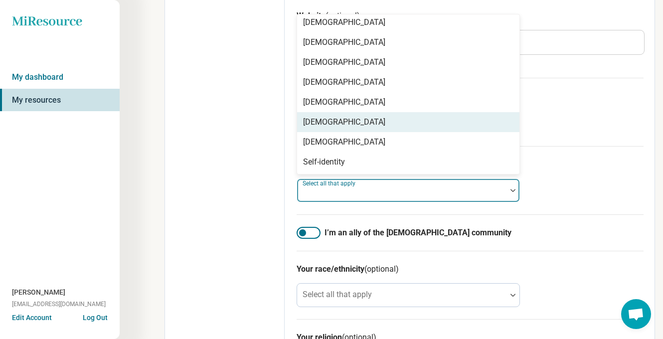
click at [383, 124] on div "Pansexual" at bounding box center [408, 122] width 222 height 20
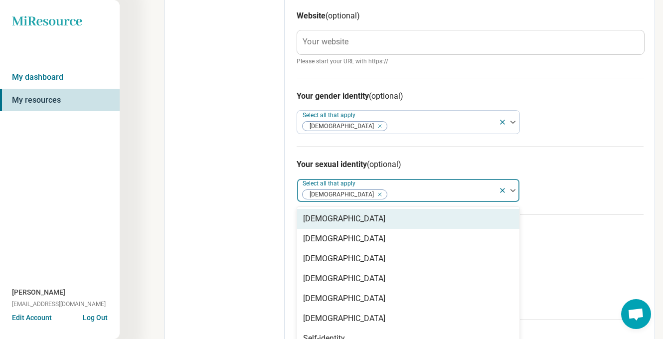
scroll to position [655, 0]
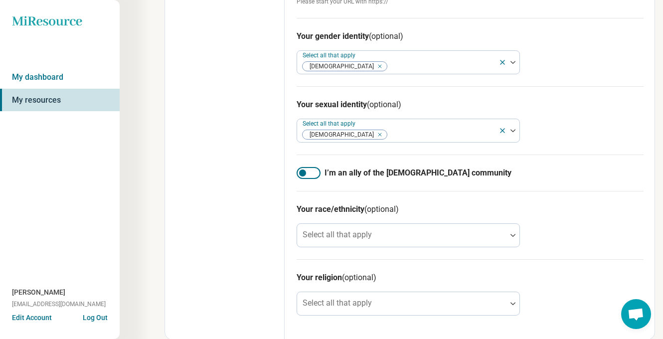
click at [317, 172] on div at bounding box center [309, 173] width 24 height 12
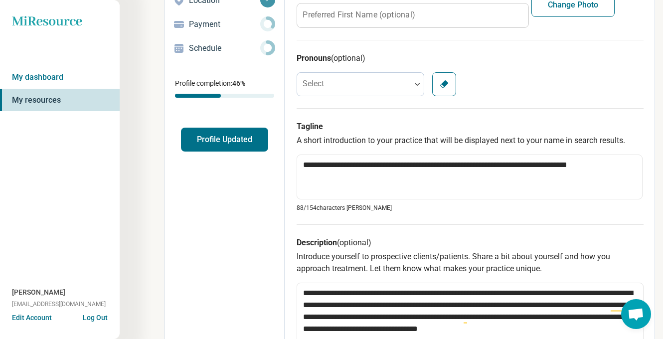
scroll to position [0, 0]
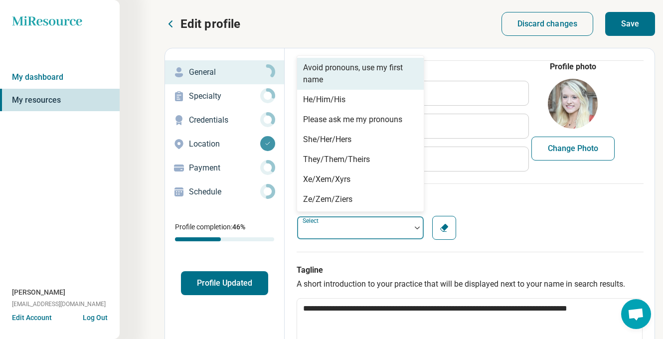
click at [370, 221] on div at bounding box center [354, 228] width 114 height 20
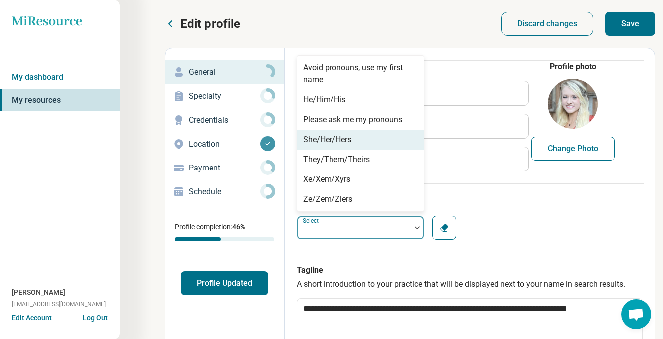
click at [352, 141] on div "She/Her/Hers" at bounding box center [327, 140] width 48 height 12
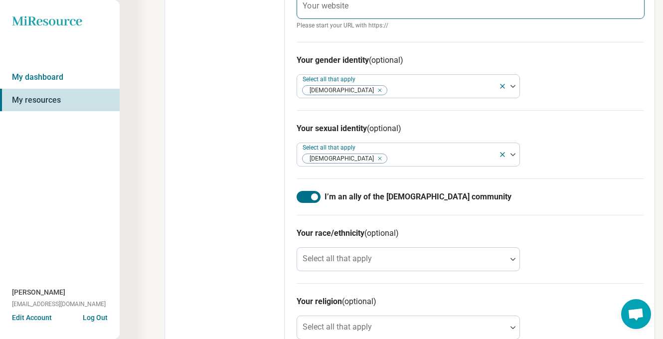
scroll to position [655, 0]
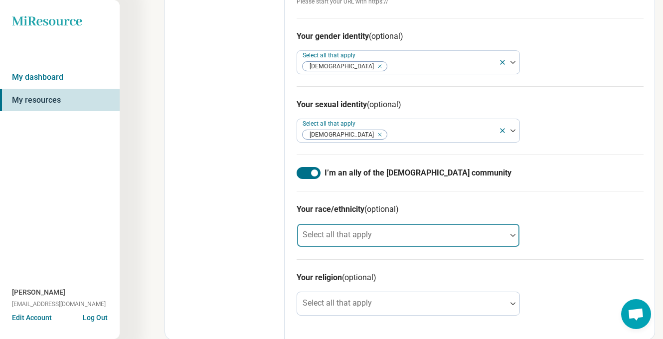
click at [410, 232] on div at bounding box center [402, 239] width 202 height 14
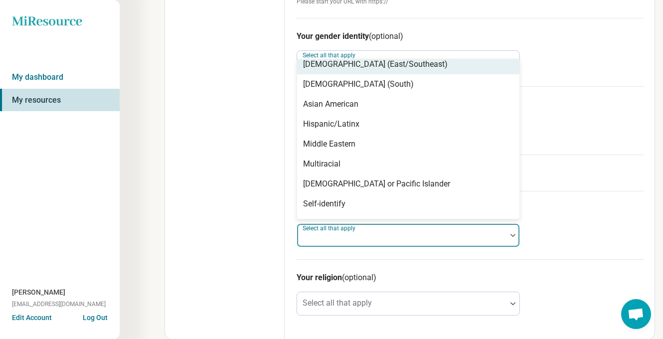
scroll to position [64, 0]
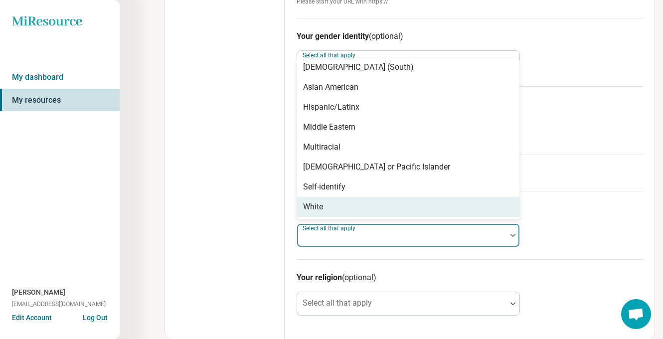
click at [426, 209] on div "White" at bounding box center [408, 207] width 222 height 20
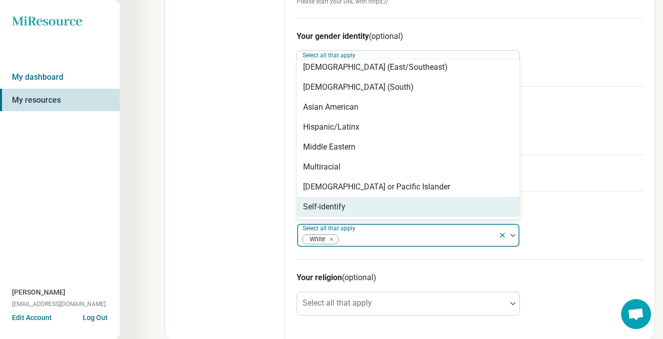
scroll to position [44, 0]
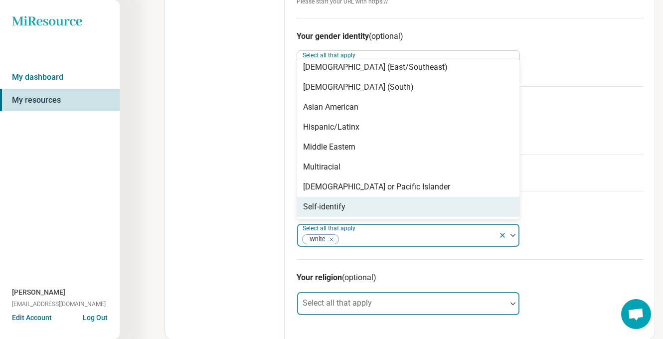
click at [432, 308] on div at bounding box center [402, 308] width 202 height 14
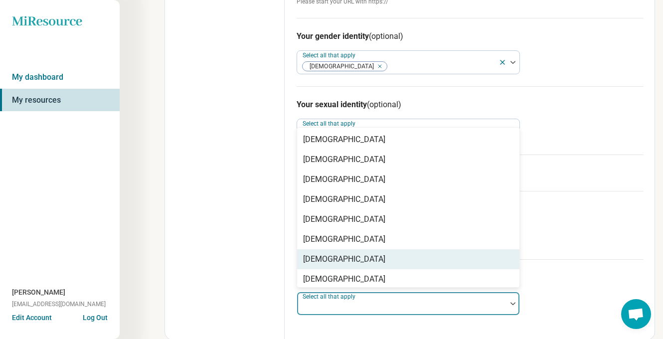
scroll to position [144, 0]
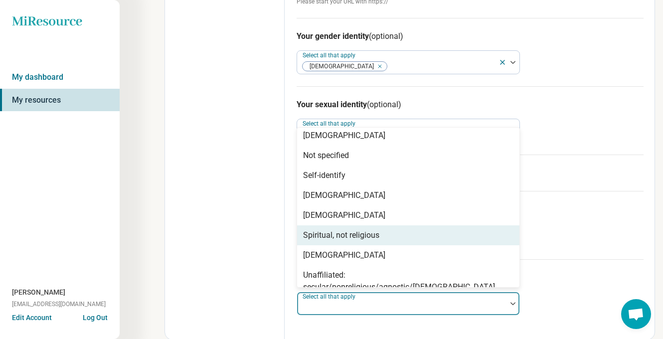
click at [385, 236] on div "Spiritual, not religious" at bounding box center [408, 235] width 222 height 20
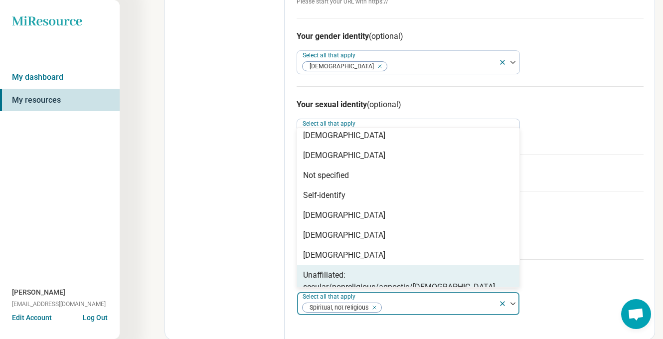
click at [579, 263] on div "Your religion (optional) option Spiritual, not religious, selected. Unaffiliate…" at bounding box center [470, 293] width 347 height 68
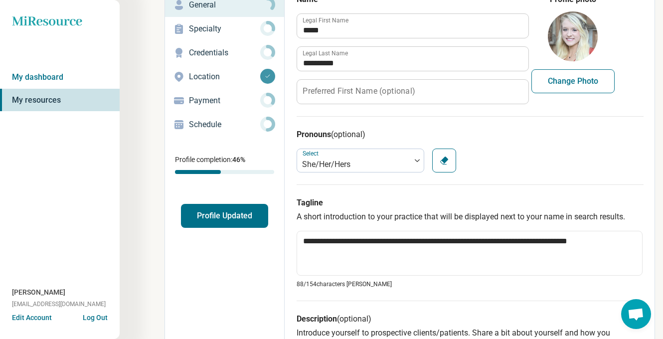
scroll to position [0, 0]
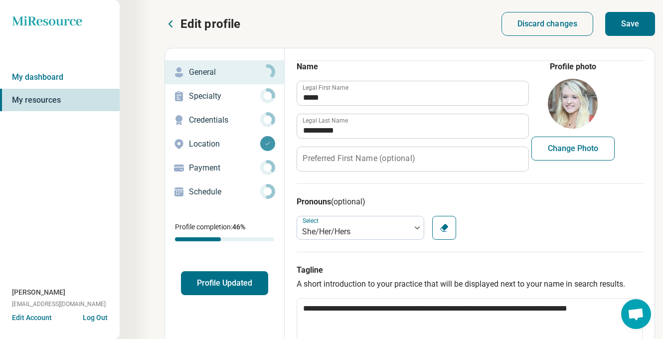
click at [633, 27] on button "Save" at bounding box center [631, 24] width 50 height 24
click at [212, 97] on p "Specialty" at bounding box center [224, 96] width 71 height 12
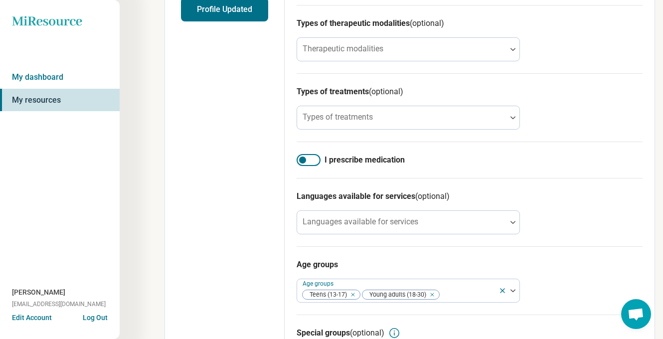
scroll to position [239, 0]
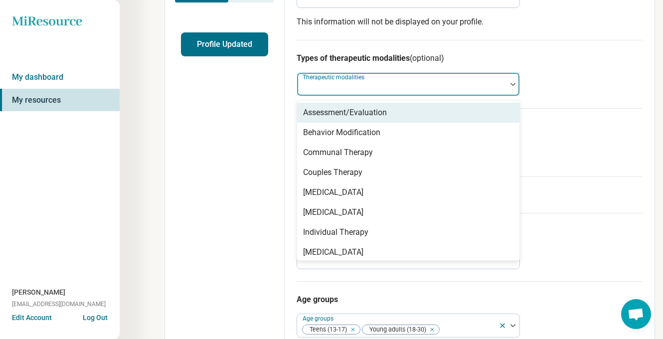
click at [340, 87] on div "Therapeutic modalities" at bounding box center [408, 84] width 223 height 24
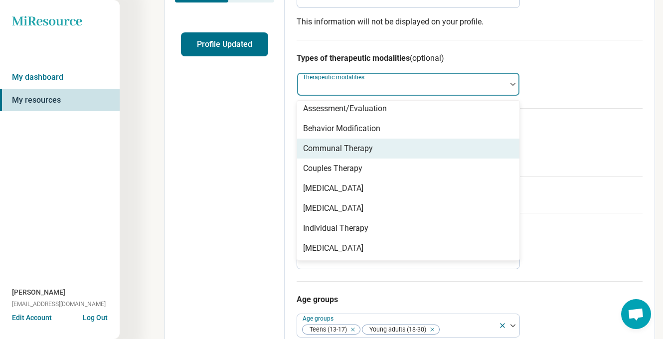
scroll to position [0, 0]
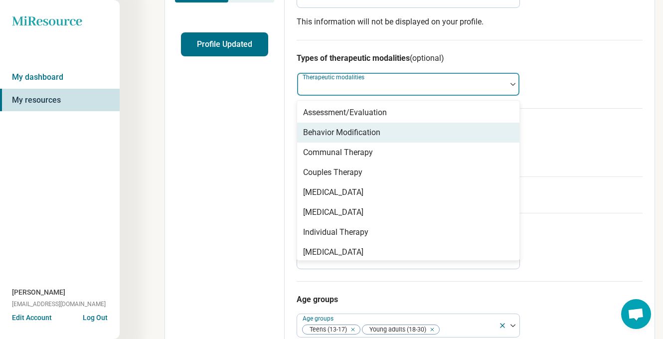
click at [348, 136] on div "Behavior Modification" at bounding box center [341, 133] width 77 height 12
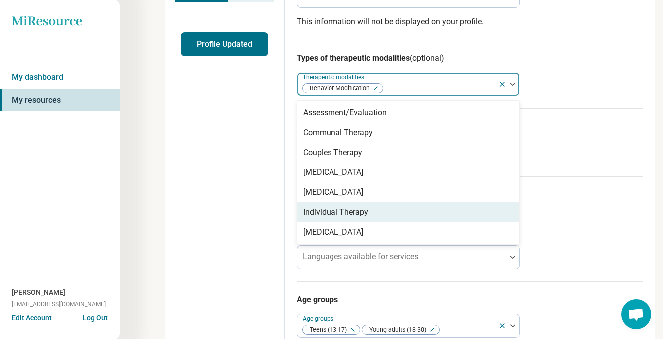
click at [357, 211] on div "Individual Therapy" at bounding box center [335, 213] width 65 height 12
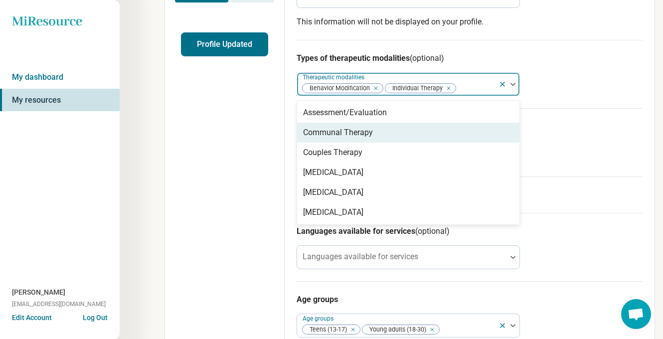
click at [580, 152] on div "Types of treatments (optional) Types of treatments" at bounding box center [470, 142] width 346 height 68
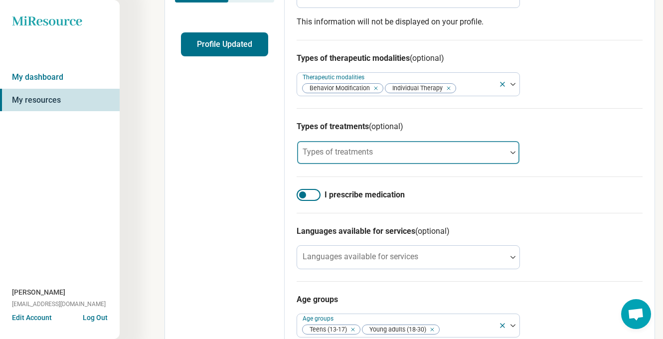
click at [432, 153] on div at bounding box center [402, 157] width 202 height 14
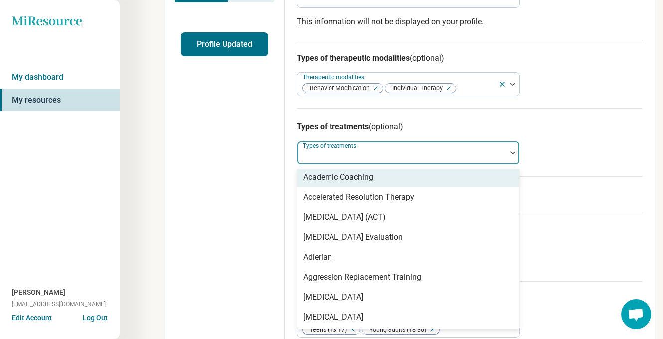
scroll to position [36, 0]
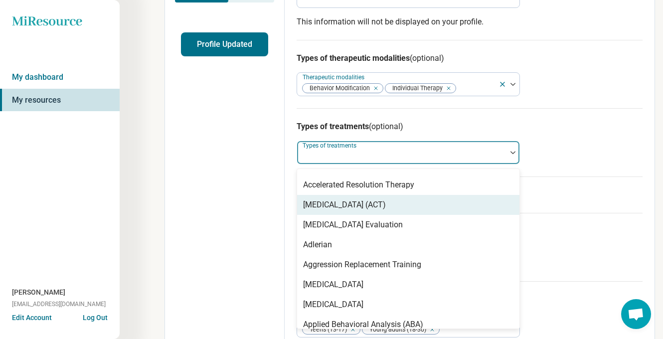
click at [386, 210] on div "Acceptance and Commitment Therapy (ACT)" at bounding box center [344, 205] width 83 height 12
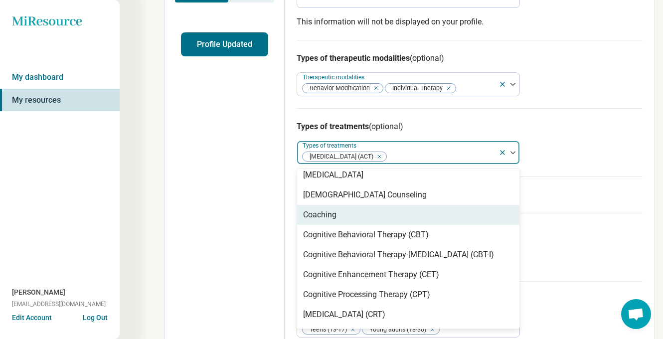
scroll to position [367, 0]
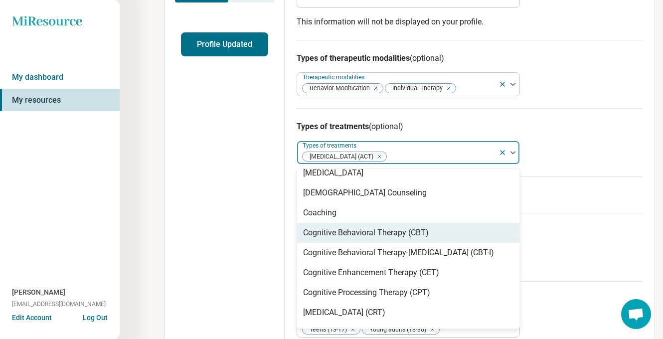
click at [395, 231] on div "Cognitive Behavioral Therapy (CBT)" at bounding box center [366, 233] width 126 height 12
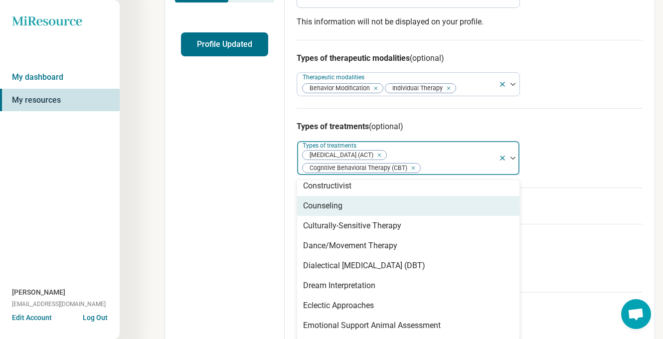
scroll to position [542, 0]
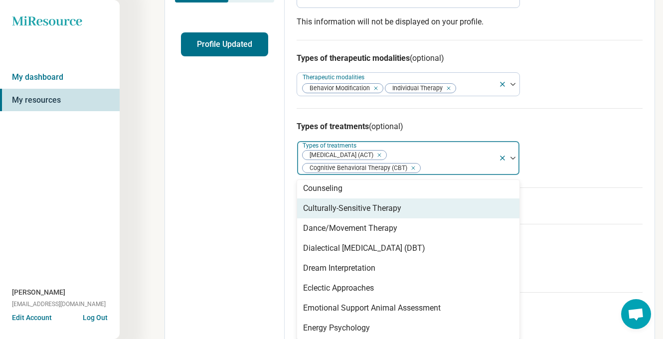
click at [376, 212] on div "Culturally-Sensitive Therapy" at bounding box center [352, 209] width 98 height 12
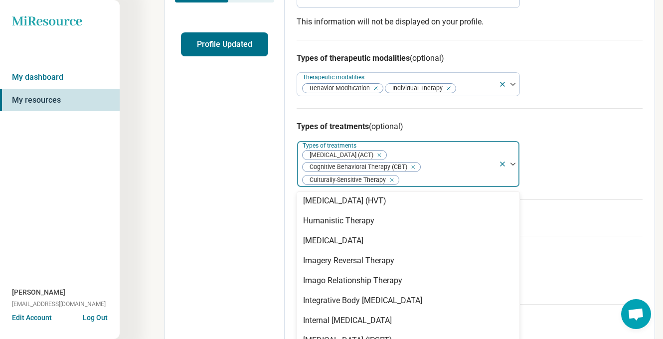
scroll to position [942, 0]
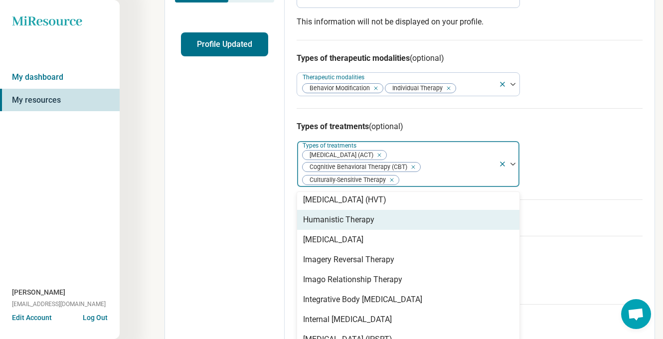
click at [368, 226] on div "Humanistic Therapy" at bounding box center [338, 220] width 71 height 12
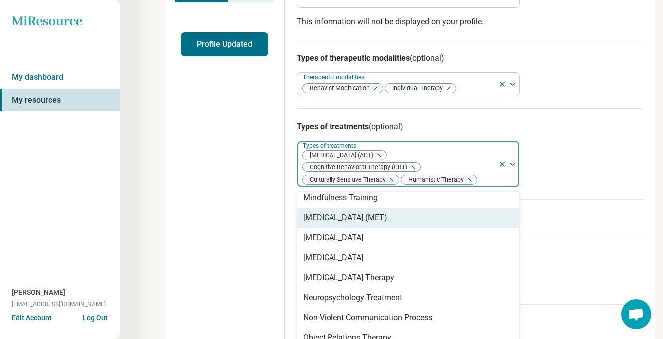
scroll to position [1294, 0]
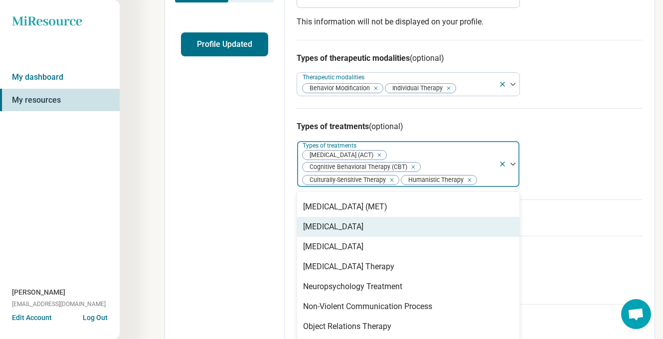
click at [351, 232] on div "Motivational Interviewing" at bounding box center [333, 227] width 60 height 12
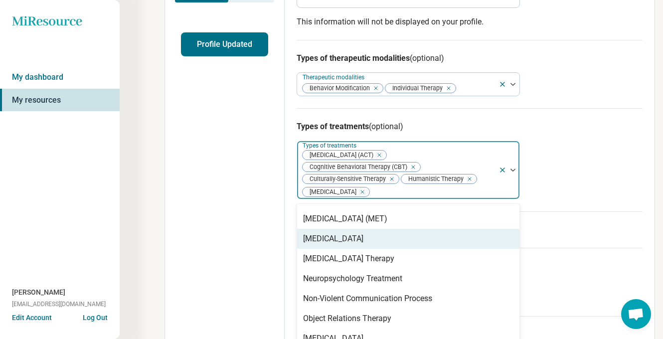
click at [351, 244] on div "Narrative Therapy" at bounding box center [333, 239] width 60 height 12
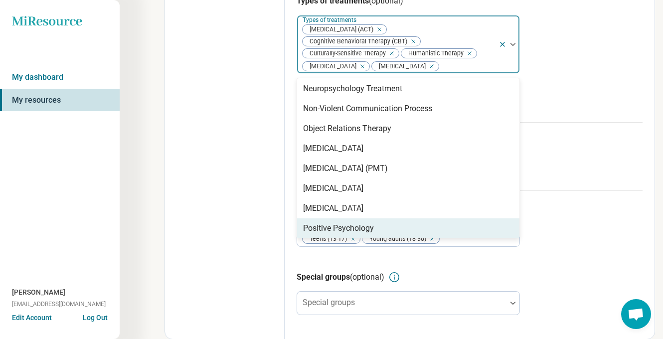
scroll to position [1339, 0]
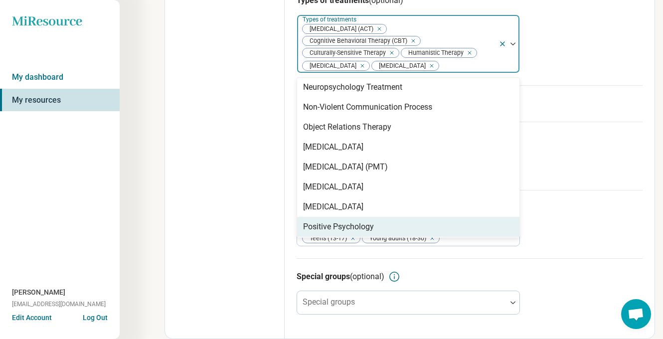
click at [349, 226] on div "Positive Psychology" at bounding box center [338, 227] width 71 height 12
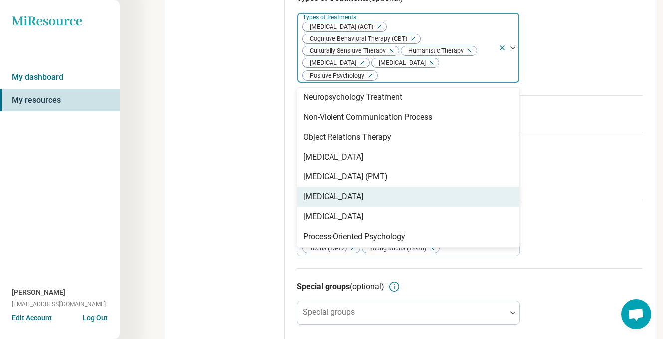
click at [339, 202] on div "Person-Centered Therapy" at bounding box center [333, 197] width 60 height 12
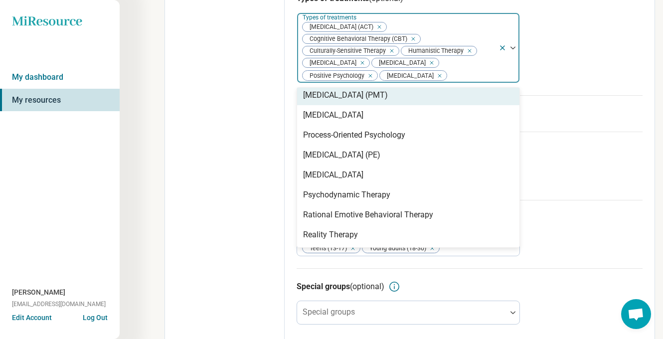
scroll to position [1423, 0]
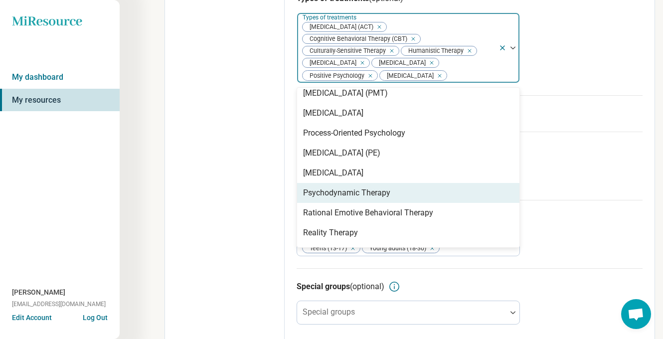
click at [344, 195] on div "Psychodynamic Therapy" at bounding box center [346, 193] width 87 height 12
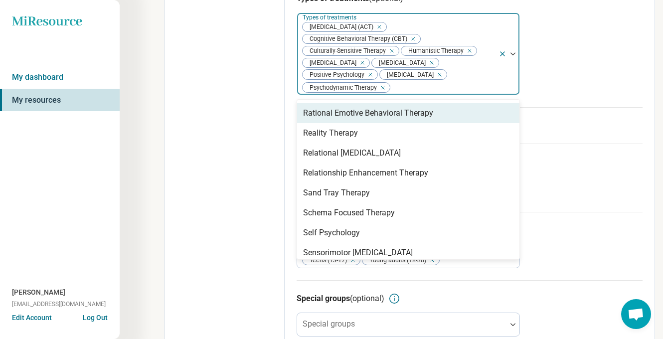
scroll to position [1520, 0]
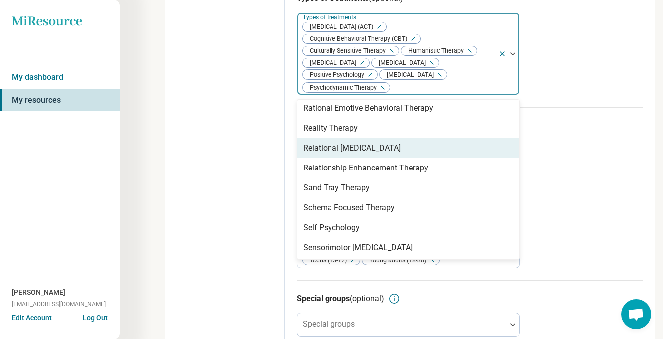
click at [332, 154] on div "Relational Psychotherapy" at bounding box center [352, 148] width 98 height 12
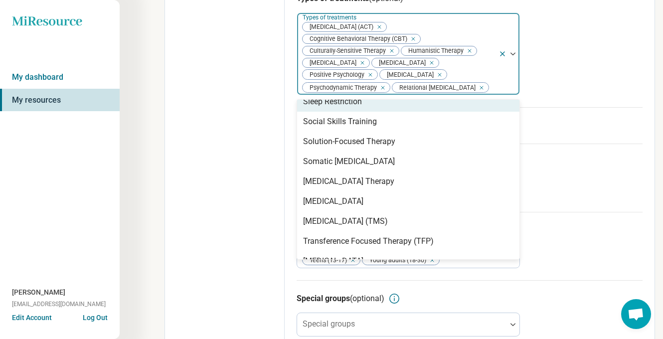
scroll to position [1675, 0]
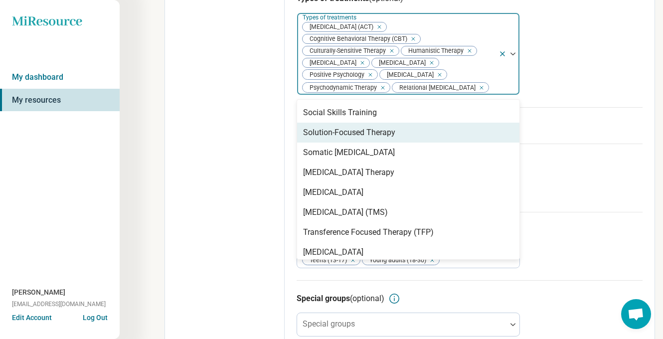
click at [338, 137] on div "Solution-Focused Therapy" at bounding box center [349, 133] width 92 height 12
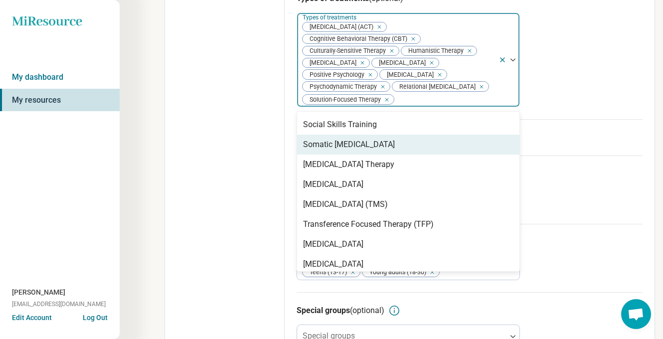
click at [345, 149] on div "Somatic Psychotherapy" at bounding box center [349, 145] width 92 height 12
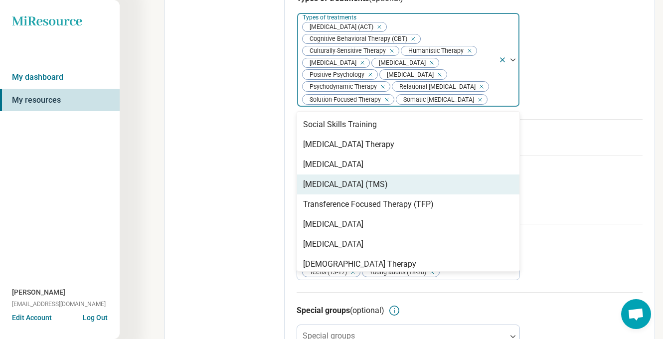
scroll to position [1680, 0]
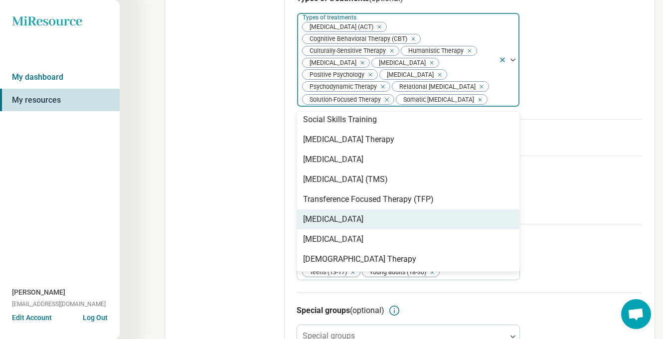
click at [564, 207] on div "Languages available for services (optional) Languages available for services" at bounding box center [470, 190] width 346 height 68
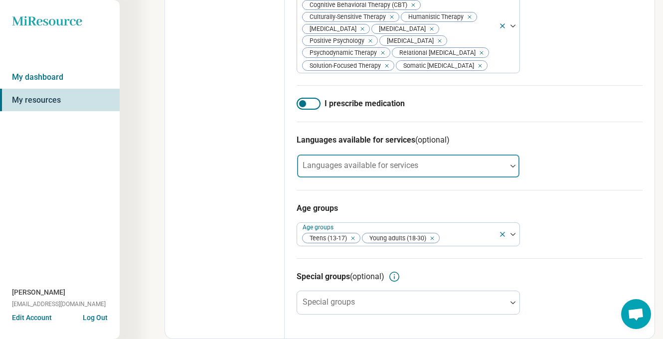
scroll to position [404, 0]
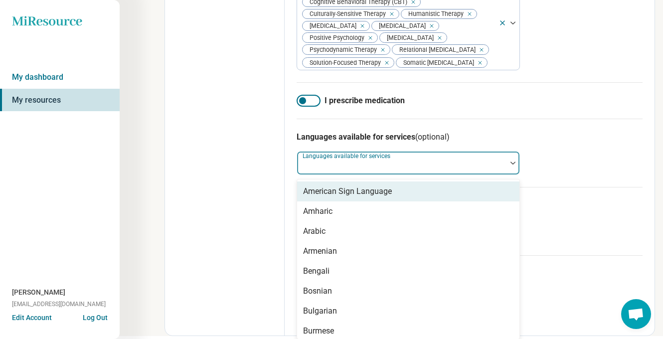
click at [394, 164] on div "Languages available for services" at bounding box center [408, 163] width 223 height 24
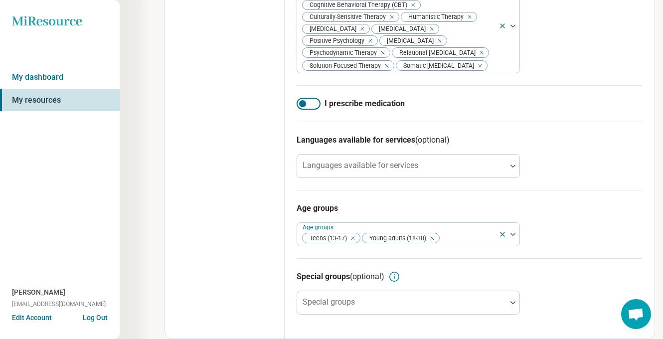
click at [560, 215] on div "Age groups Age groups Teens (13-17) Young adults (18-30)" at bounding box center [470, 224] width 346 height 68
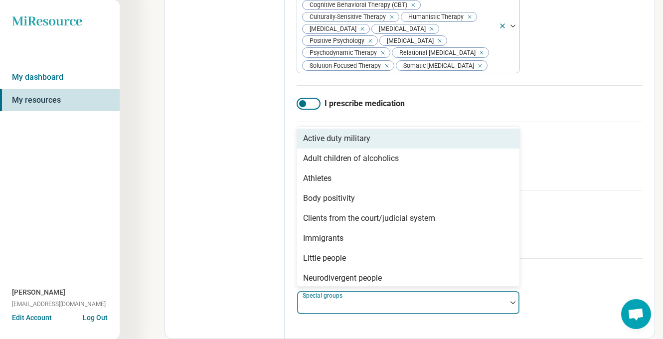
click at [405, 312] on div at bounding box center [402, 307] width 202 height 14
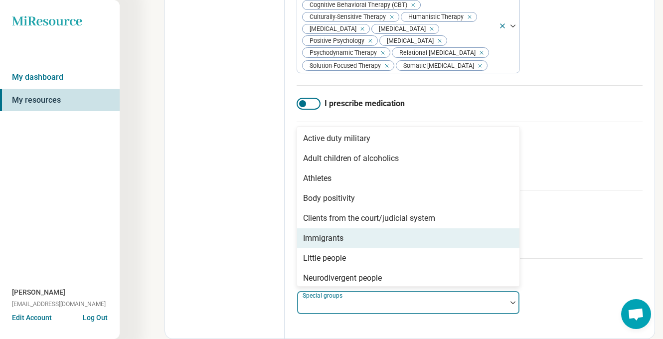
scroll to position [303, 0]
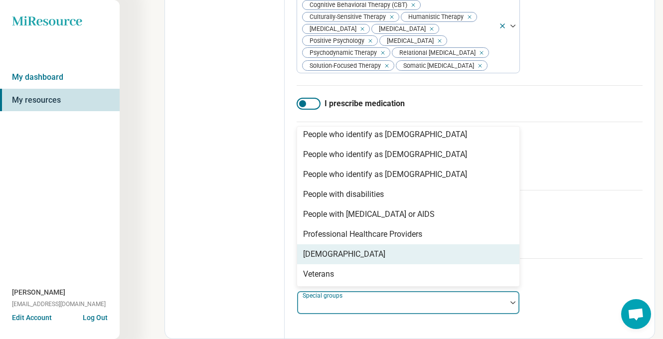
click at [389, 260] on div "Transgender" at bounding box center [408, 254] width 222 height 20
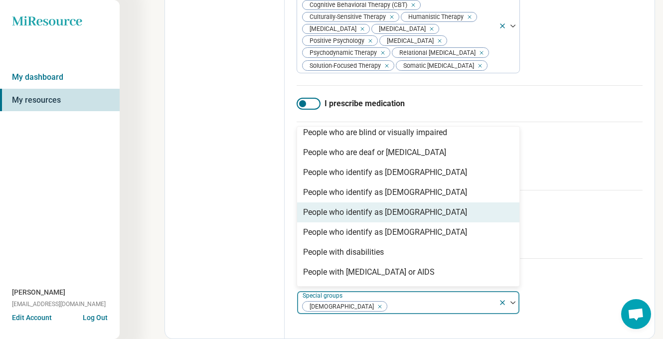
scroll to position [240, 0]
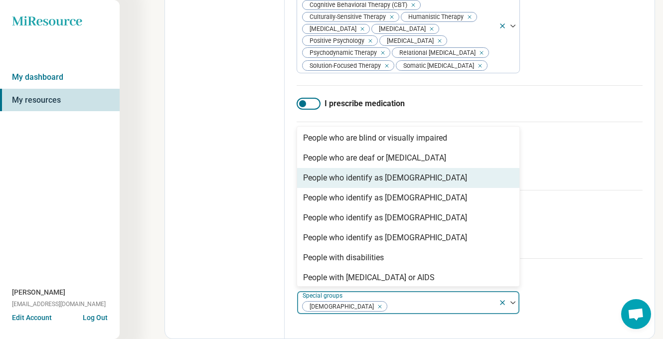
click at [373, 182] on div "People who identify as gay" at bounding box center [385, 178] width 164 height 12
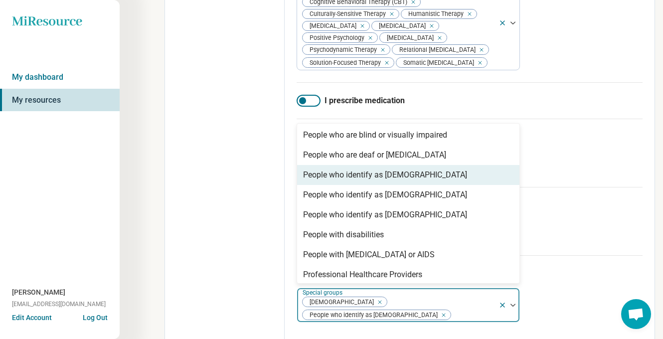
click at [372, 181] on div "People who identify as lesbian" at bounding box center [385, 175] width 164 height 12
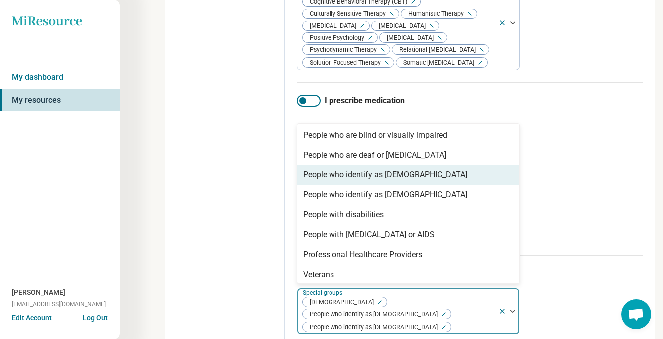
click at [372, 181] on div "People who identify as non-binary" at bounding box center [385, 175] width 164 height 12
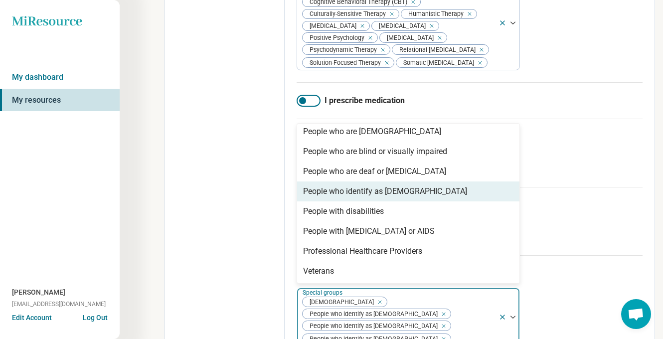
click at [372, 197] on div "People who identify as queer" at bounding box center [385, 192] width 164 height 12
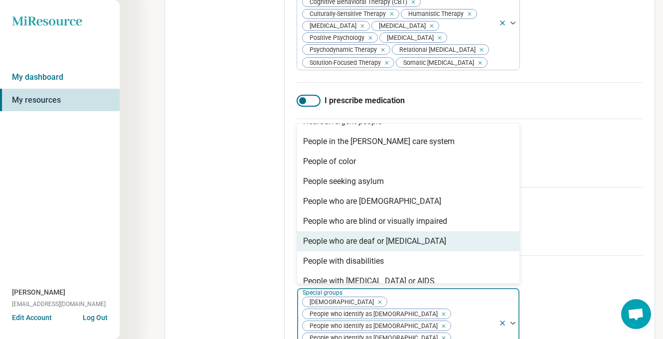
scroll to position [148, 0]
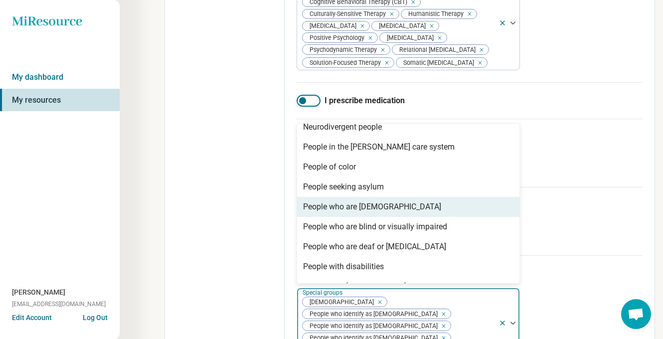
click at [373, 210] on div "People who are bisexual" at bounding box center [372, 207] width 138 height 12
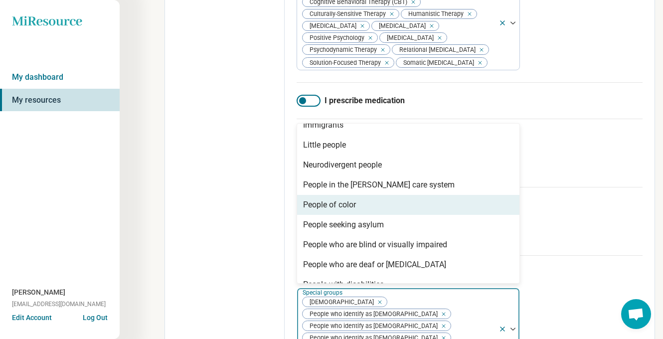
scroll to position [109, 0]
click at [371, 207] on div "People of color" at bounding box center [408, 206] width 222 height 20
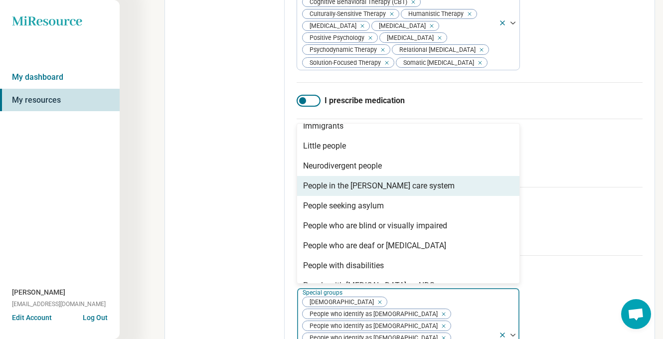
click at [365, 191] on div "People in the foster care system" at bounding box center [379, 186] width 152 height 12
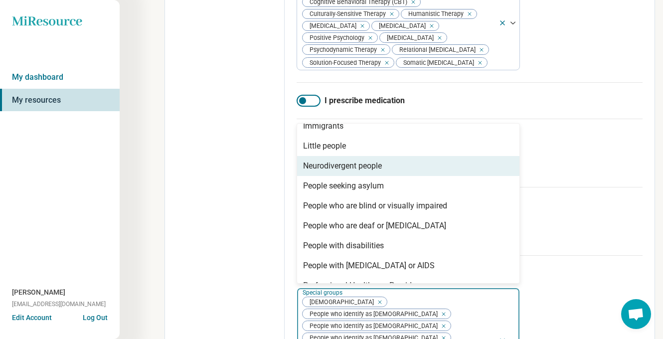
click at [355, 172] on div "Neurodivergent people" at bounding box center [342, 166] width 79 height 12
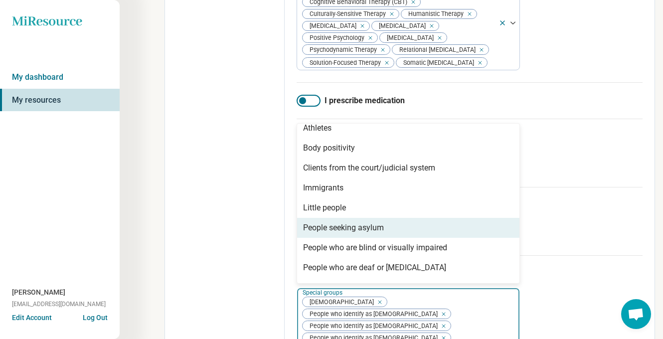
scroll to position [45, 0]
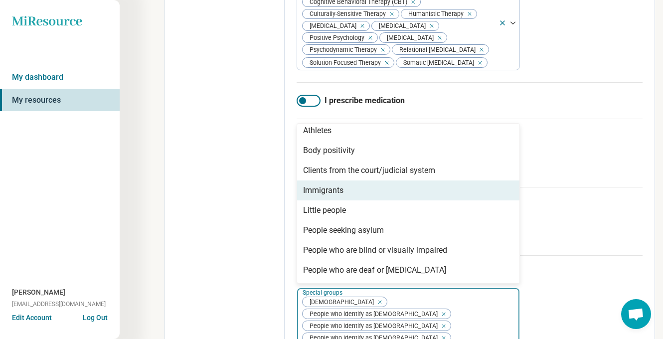
click at [357, 191] on div "Immigrants" at bounding box center [408, 191] width 222 height 20
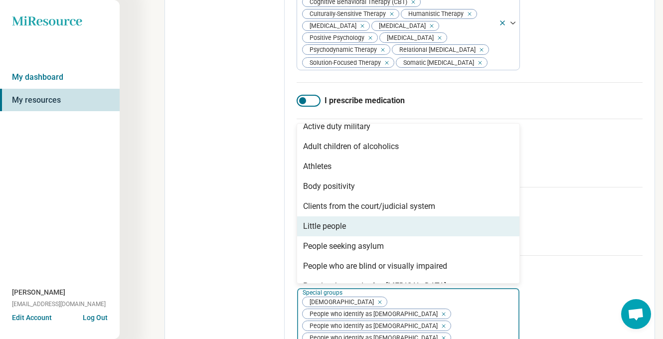
scroll to position [0, 0]
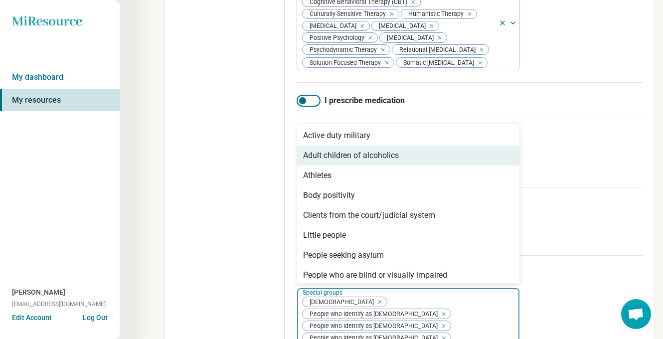
click at [572, 163] on div "Languages available for services (optional) Languages available for services" at bounding box center [470, 153] width 346 height 68
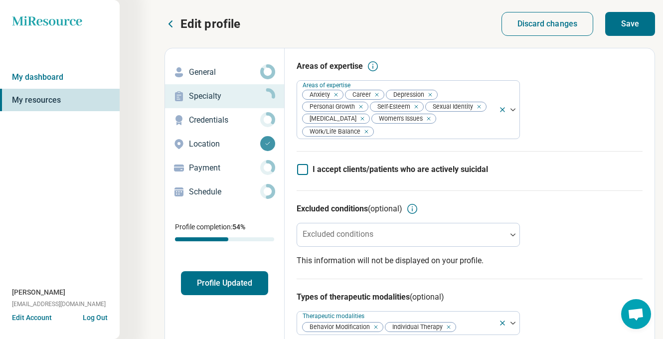
click at [634, 26] on button "Save" at bounding box center [631, 24] width 50 height 24
click at [222, 119] on p "Credentials" at bounding box center [224, 120] width 71 height 12
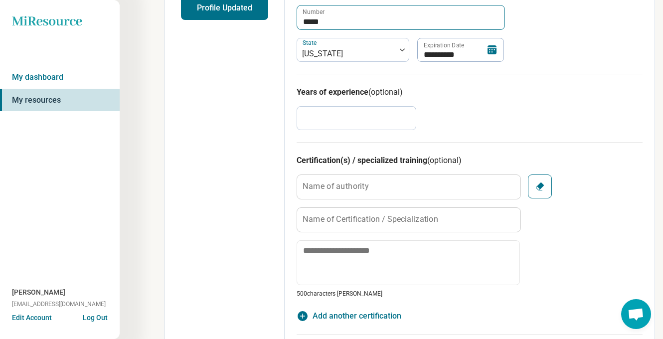
scroll to position [292, 0]
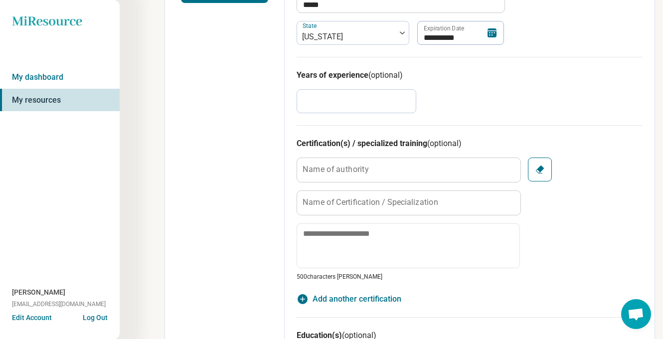
click at [316, 104] on input "*" at bounding box center [357, 101] width 120 height 24
type textarea "*"
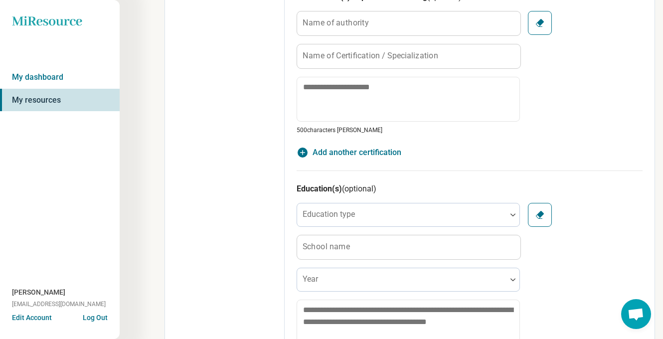
scroll to position [598, 0]
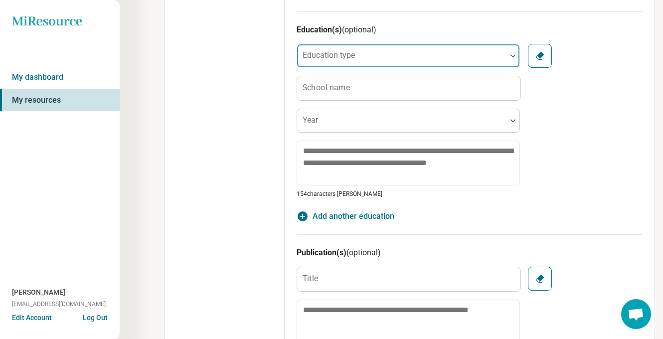
type input "*"
click at [375, 59] on div at bounding box center [402, 60] width 202 height 14
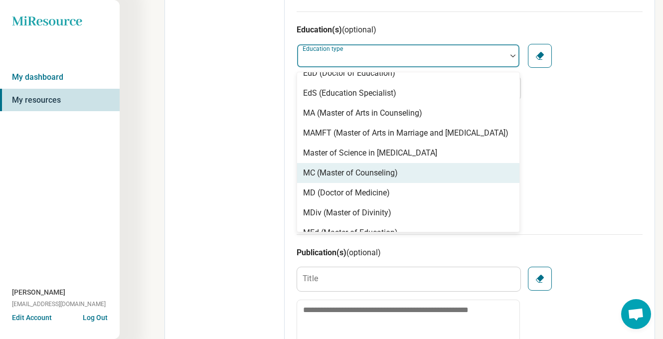
scroll to position [167, 0]
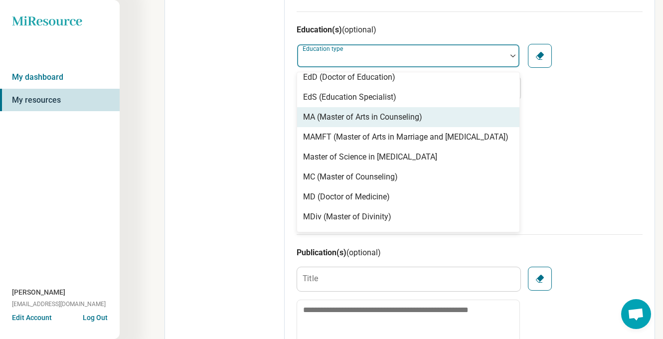
click at [375, 117] on div "MA (Master of Arts in Counseling)" at bounding box center [362, 117] width 119 height 12
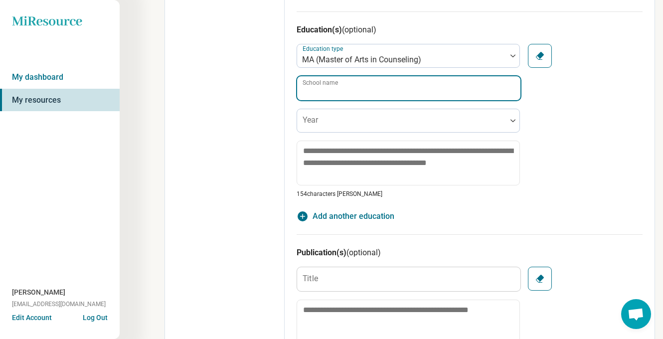
click at [361, 98] on input "School name" at bounding box center [408, 88] width 223 height 24
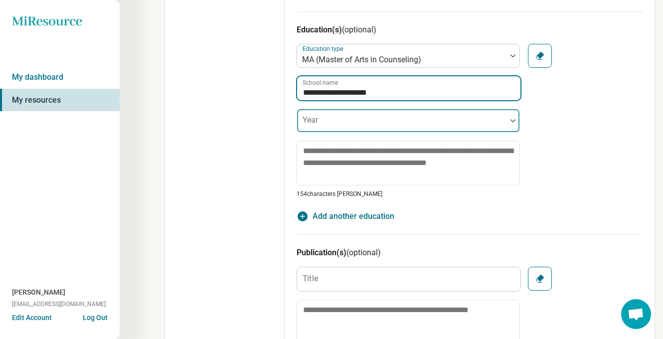
type input "**********"
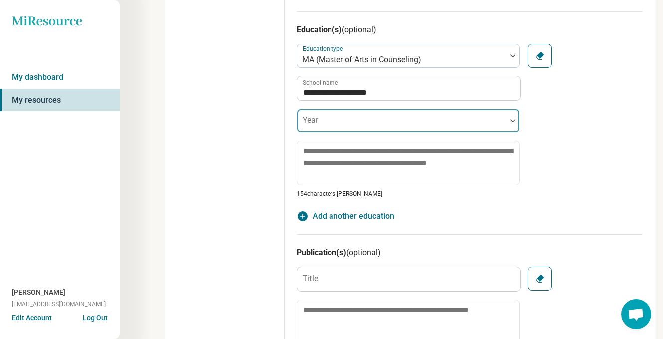
click at [354, 125] on div at bounding box center [402, 125] width 202 height 14
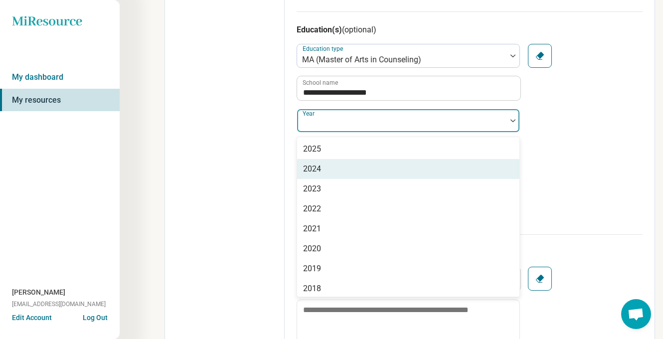
click at [366, 169] on div "2024" at bounding box center [408, 169] width 222 height 20
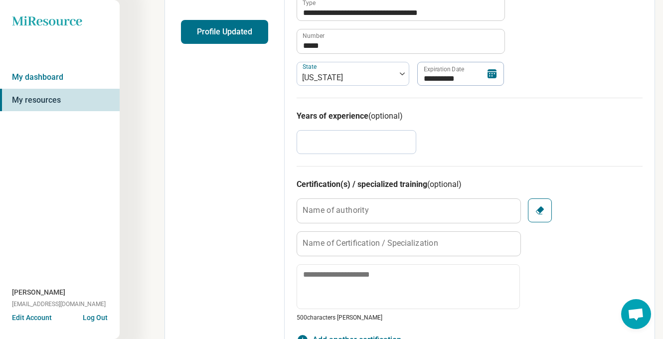
scroll to position [0, 0]
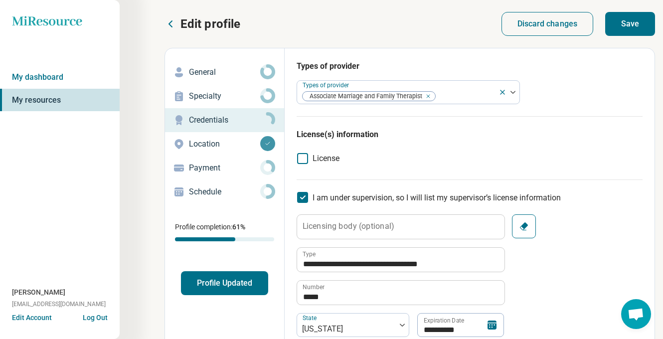
click at [634, 27] on button "Save" at bounding box center [631, 24] width 50 height 24
type textarea "*"
click at [241, 168] on p "Payment" at bounding box center [224, 168] width 71 height 12
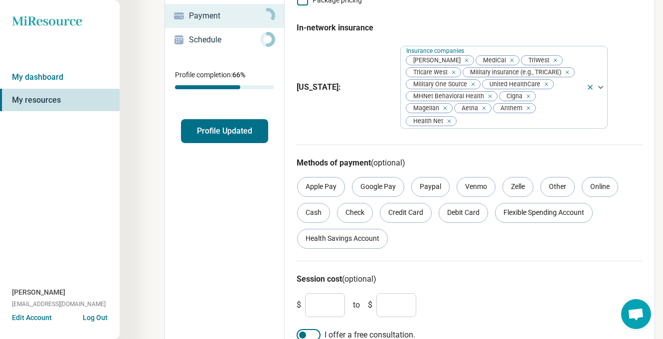
scroll to position [169, 0]
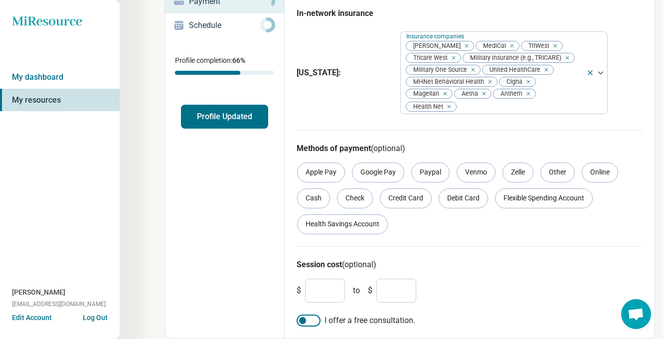
click at [318, 322] on div at bounding box center [309, 321] width 24 height 12
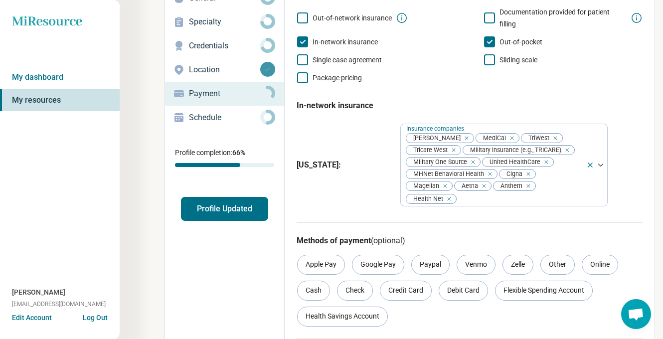
scroll to position [0, 0]
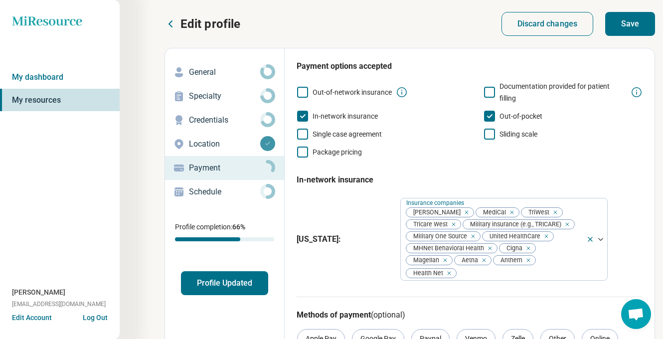
click at [626, 22] on button "Save" at bounding box center [631, 24] width 50 height 24
click at [231, 197] on p "Schedule" at bounding box center [224, 192] width 71 height 12
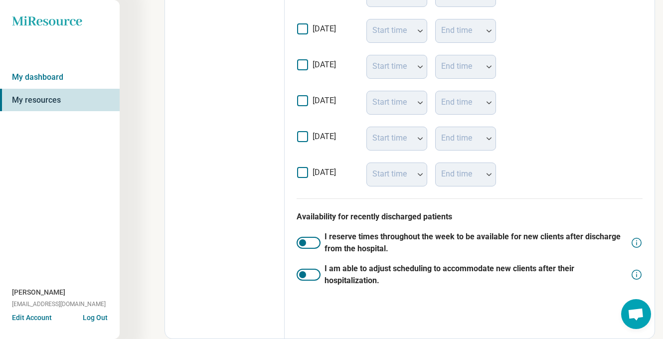
scroll to position [186, 0]
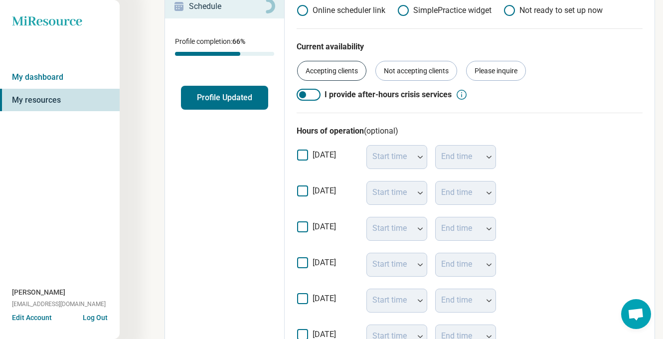
click at [341, 73] on div "Accepting clients" at bounding box center [331, 71] width 69 height 20
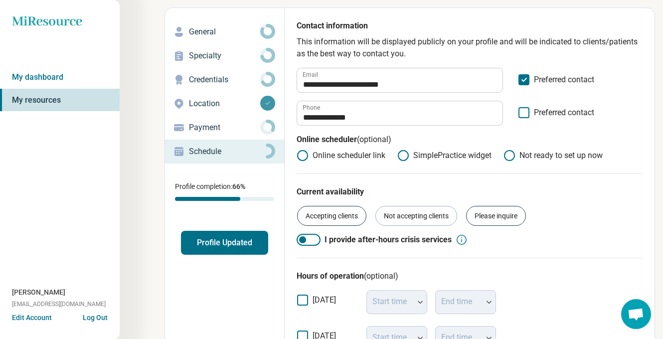
scroll to position [0, 0]
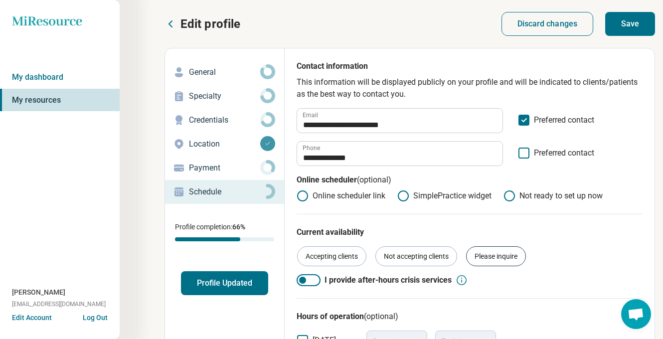
click at [502, 259] on div "Please inquire" at bounding box center [496, 256] width 60 height 20
click at [244, 285] on button "Profile Updated" at bounding box center [224, 283] width 87 height 24
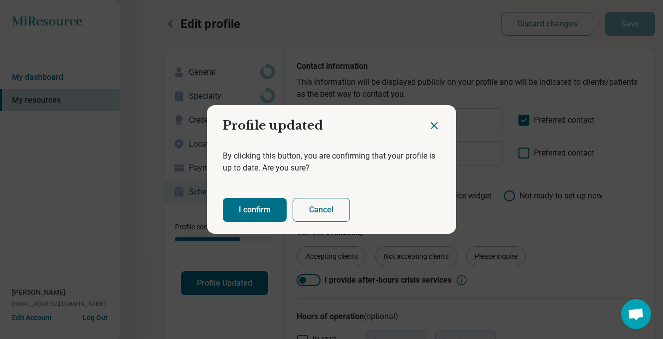
click at [263, 211] on button "I confirm" at bounding box center [255, 210] width 64 height 24
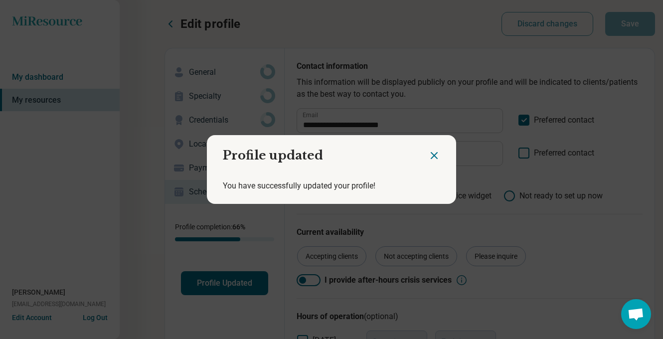
click at [430, 157] on icon "Close dialog" at bounding box center [434, 156] width 12 height 12
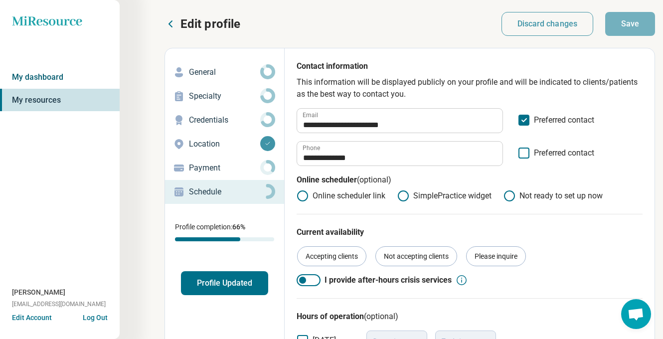
click at [42, 71] on link "My dashboard" at bounding box center [60, 77] width 120 height 23
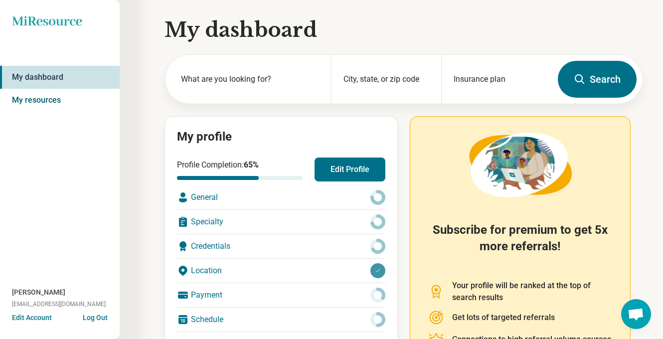
click at [63, 103] on link "My resources" at bounding box center [60, 100] width 120 height 23
